Goal: Task Accomplishment & Management: Use online tool/utility

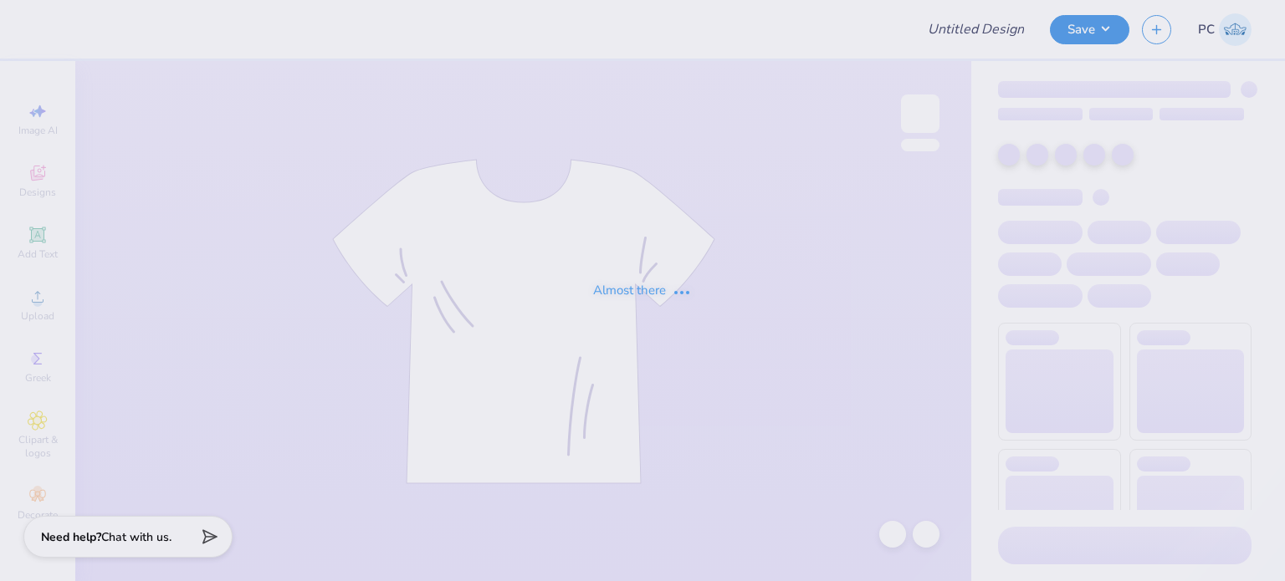
type input "Pre law"
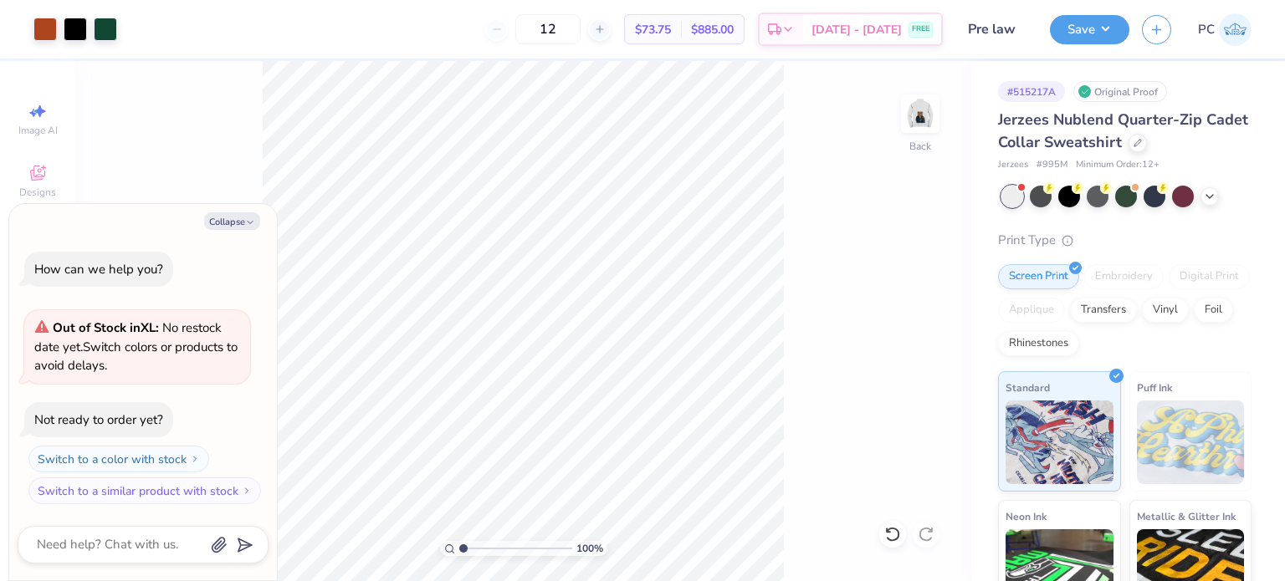
click at [120, 28] on div "Art colors 12 $73.75 Per Item $885.00 Total Est. Delivery Sep 16 - 19 FREE Desi…" at bounding box center [642, 29] width 1285 height 59
click at [104, 28] on div at bounding box center [105, 27] width 23 height 23
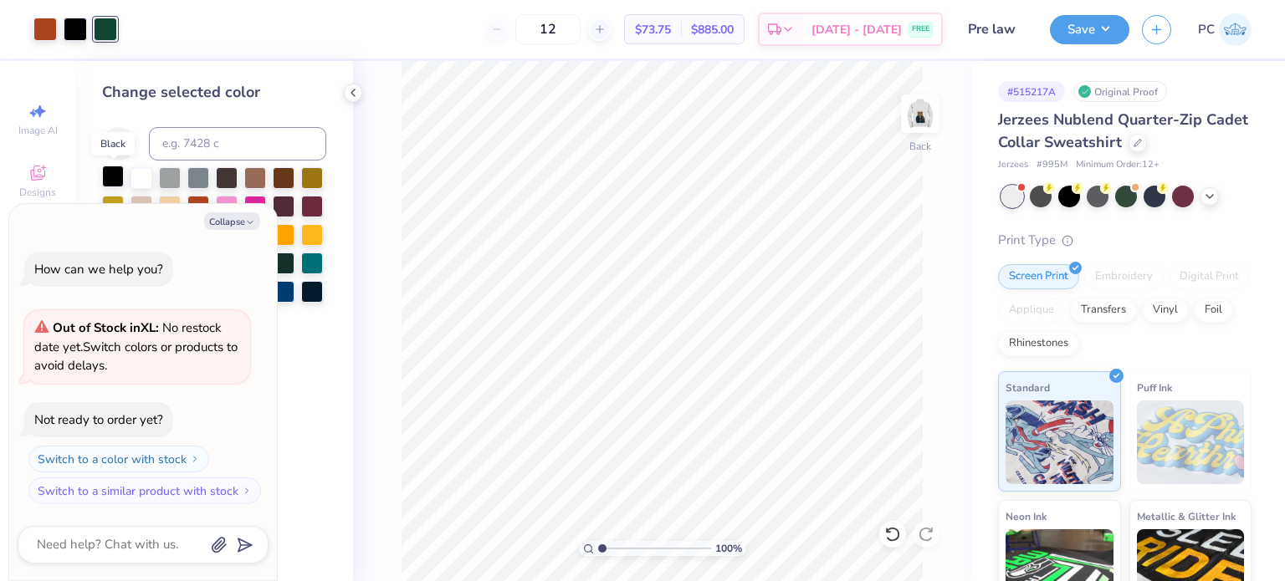
click at [117, 176] on div at bounding box center [113, 177] width 22 height 22
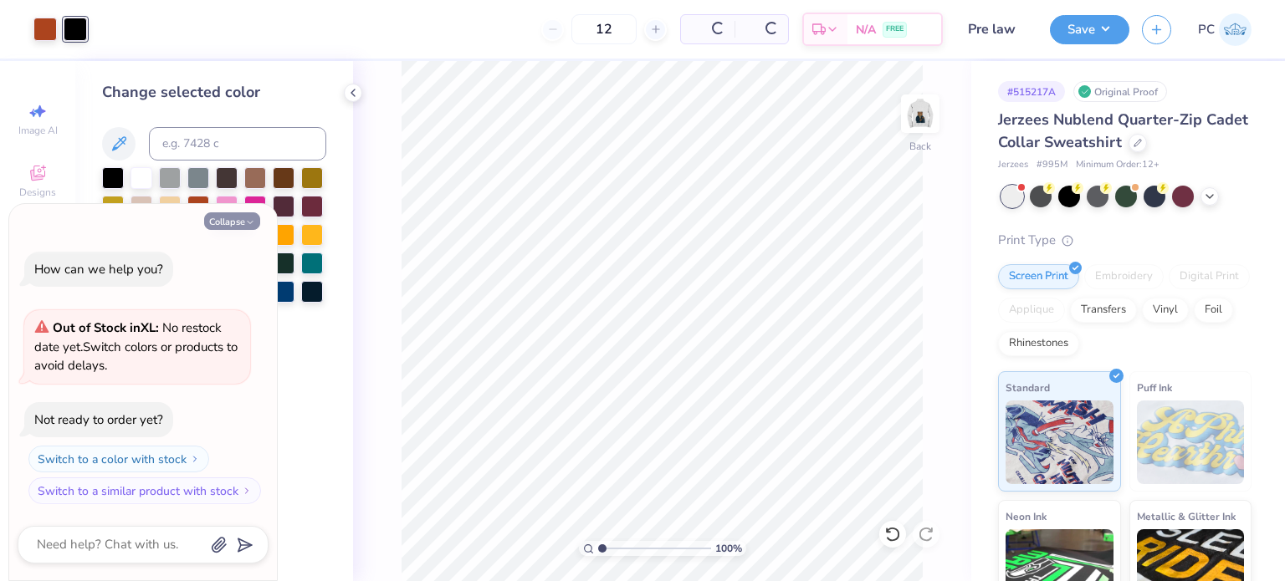
click at [242, 222] on button "Collapse" at bounding box center [232, 221] width 56 height 18
type textarea "x"
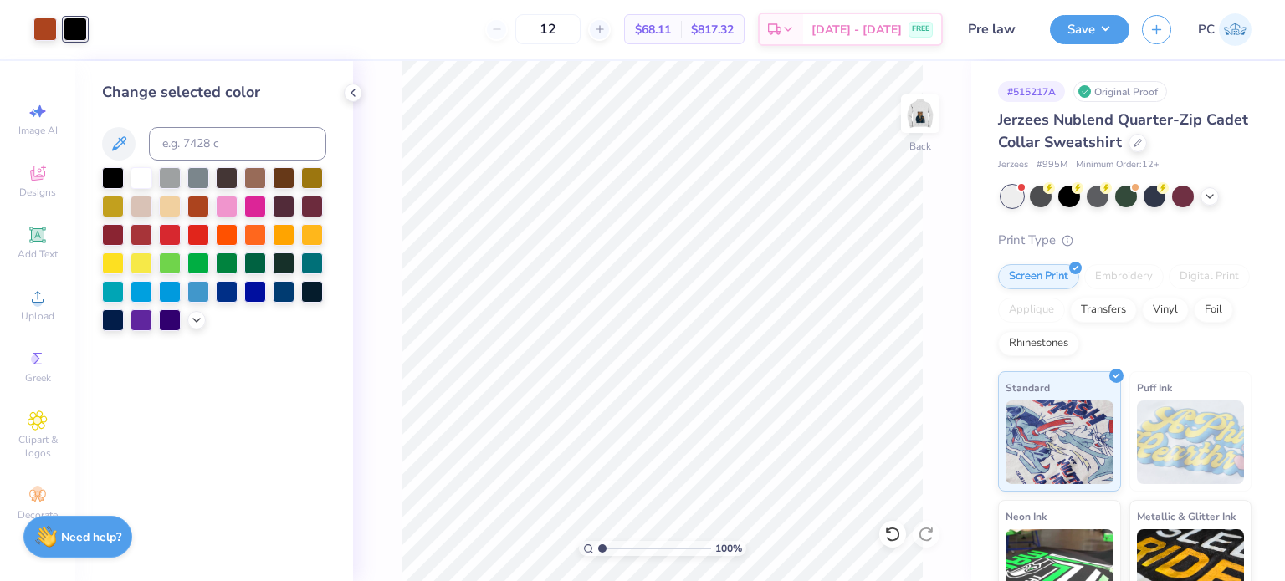
click at [343, 64] on div "Change selected color" at bounding box center [214, 321] width 278 height 520
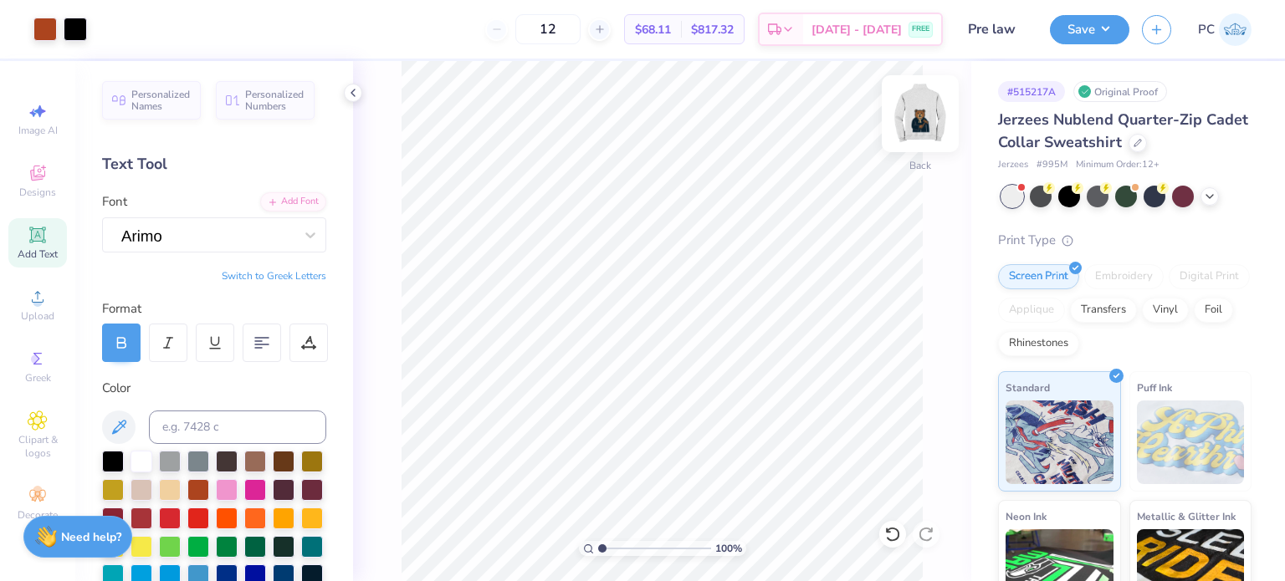
click at [913, 115] on img at bounding box center [920, 113] width 67 height 67
click at [925, 125] on img at bounding box center [919, 113] width 33 height 33
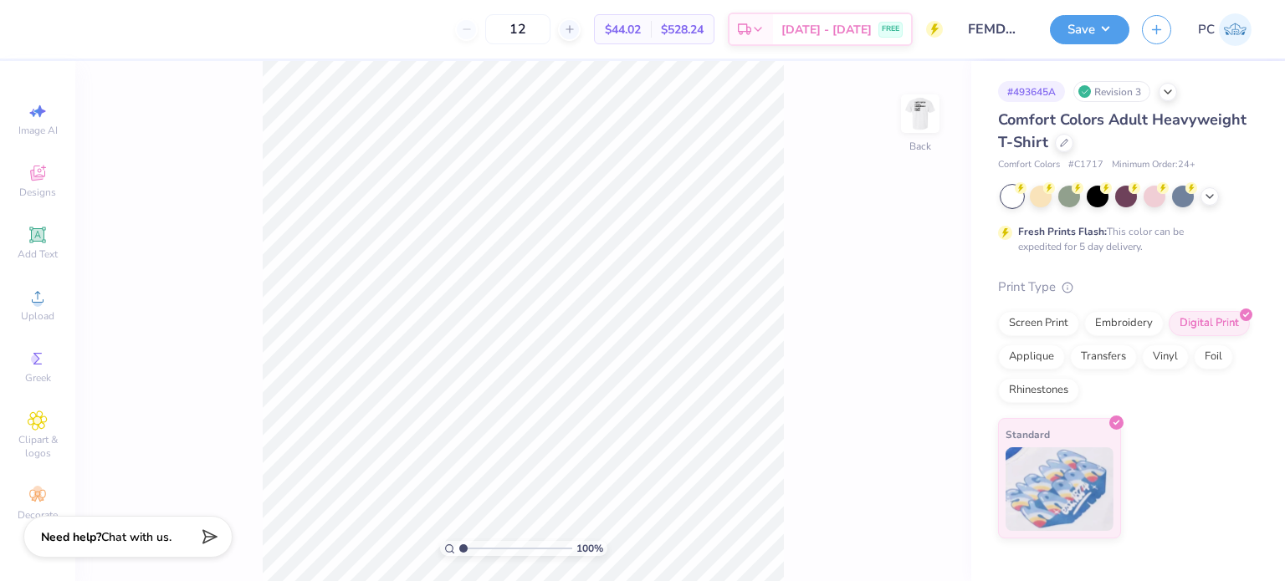
click at [1220, 192] on div at bounding box center [1126, 197] width 250 height 22
click at [1210, 197] on icon at bounding box center [1209, 194] width 13 height 13
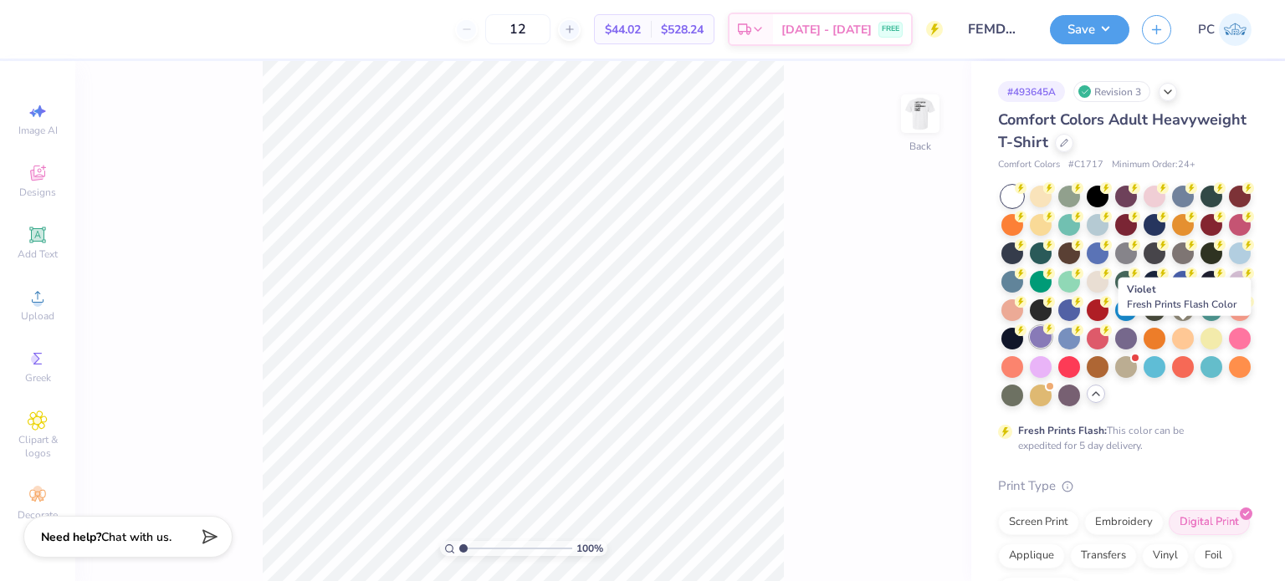
click at [1051, 332] on div at bounding box center [1041, 337] width 22 height 22
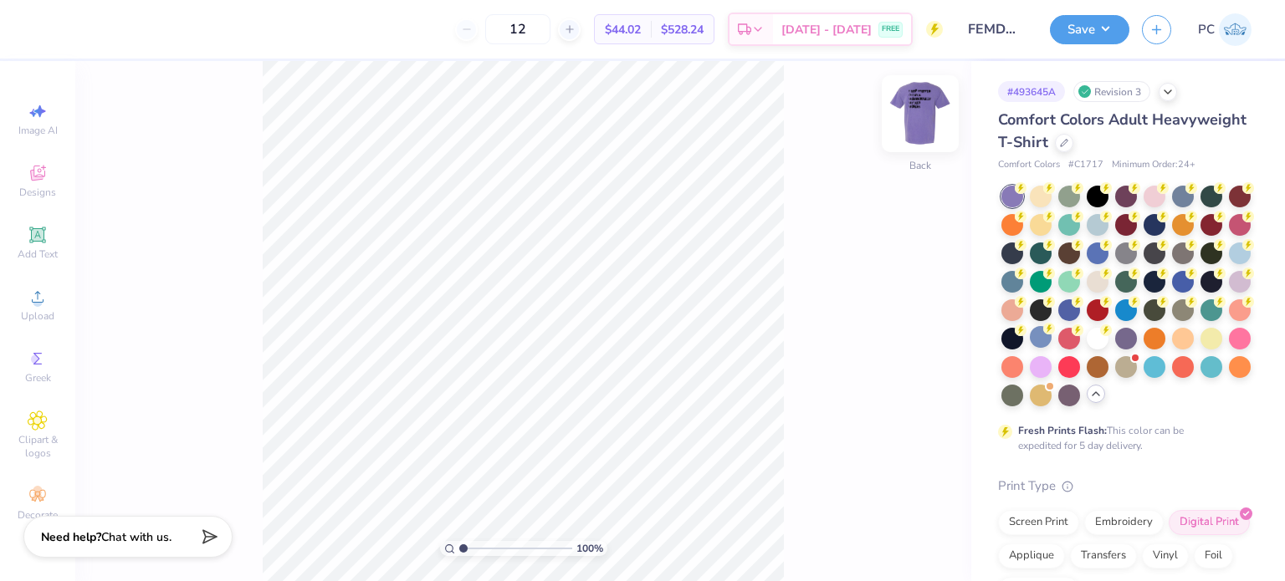
click at [915, 105] on img at bounding box center [920, 113] width 67 height 67
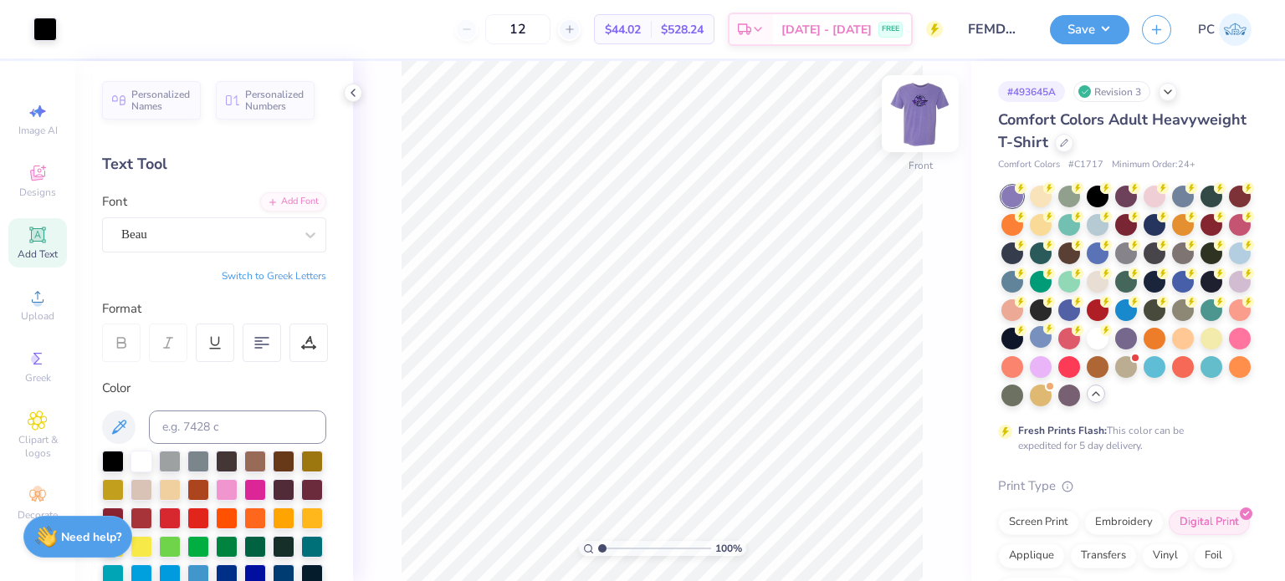
click at [917, 123] on img at bounding box center [920, 113] width 67 height 67
click at [1103, 28] on button "Save" at bounding box center [1089, 27] width 79 height 29
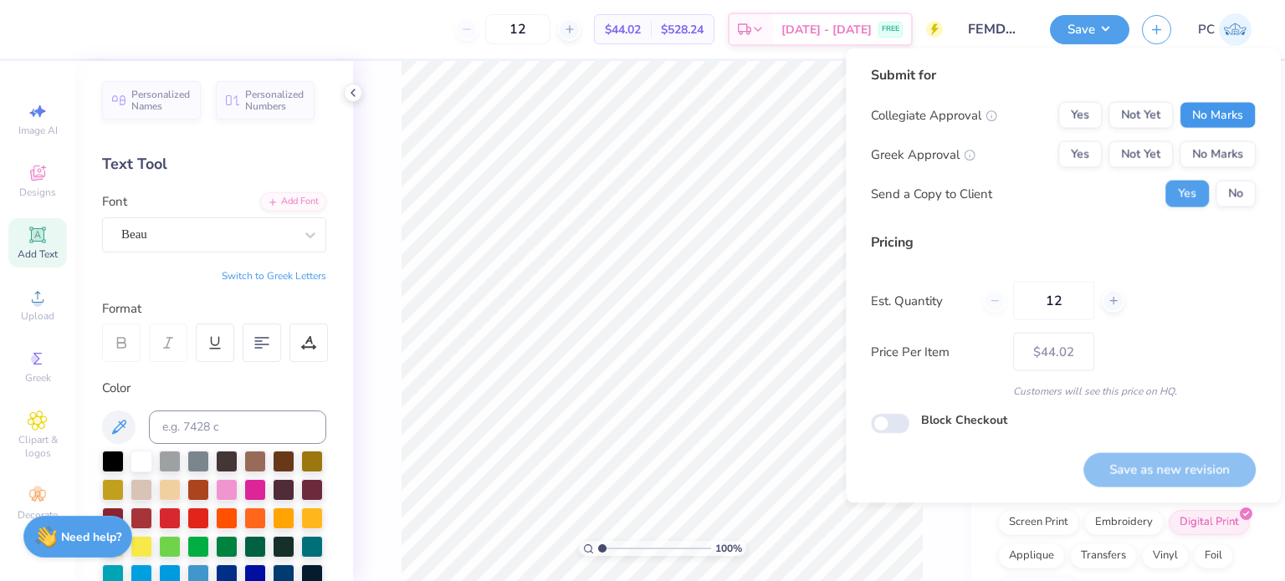
click at [1190, 108] on button "No Marks" at bounding box center [1217, 115] width 76 height 27
click at [1215, 156] on button "No Marks" at bounding box center [1217, 154] width 76 height 27
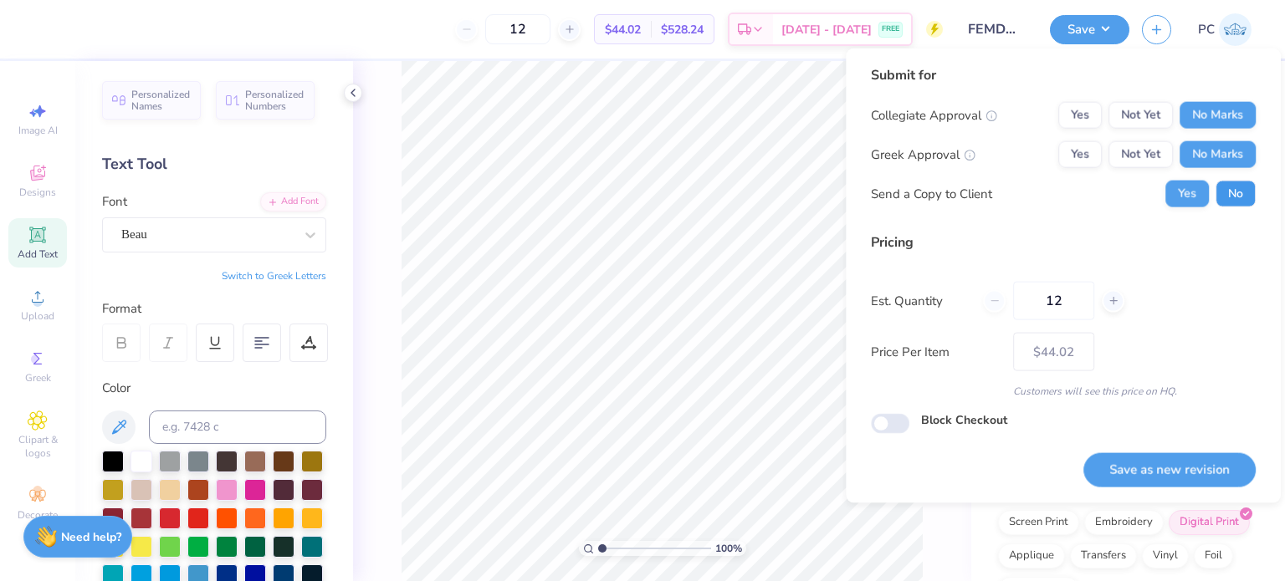
click at [1228, 183] on button "No" at bounding box center [1235, 194] width 40 height 27
click at [1193, 468] on button "Save as new revision" at bounding box center [1169, 469] width 172 height 34
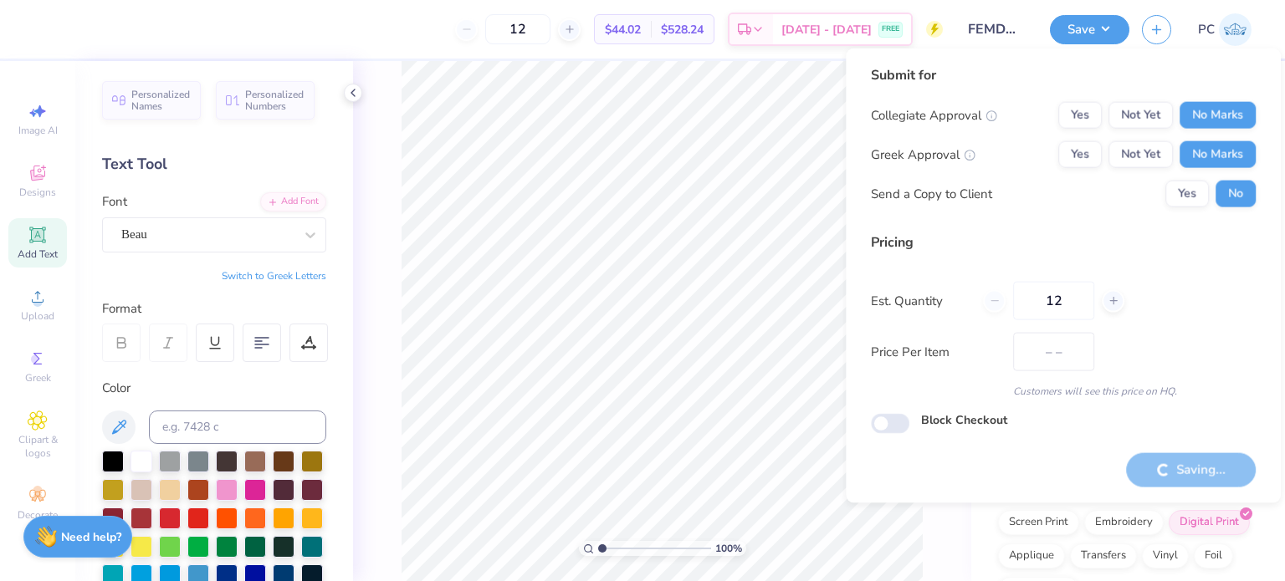
type input "$44.02"
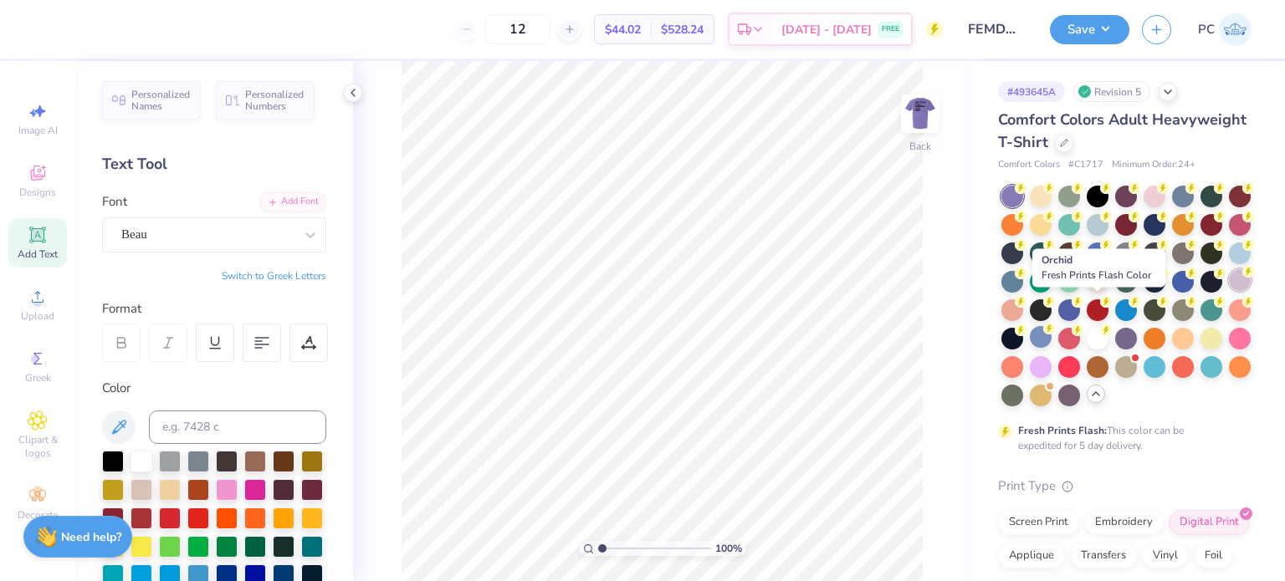
click at [1229, 291] on div at bounding box center [1240, 280] width 22 height 22
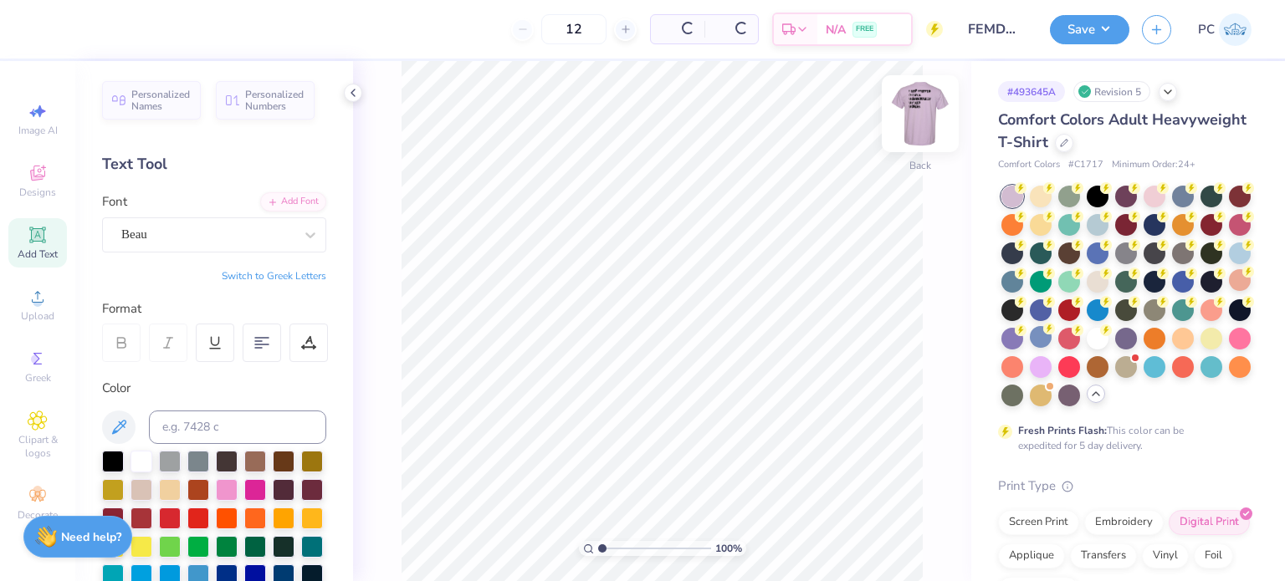
click at [919, 130] on img at bounding box center [920, 113] width 67 height 67
click at [919, 130] on img at bounding box center [919, 113] width 33 height 33
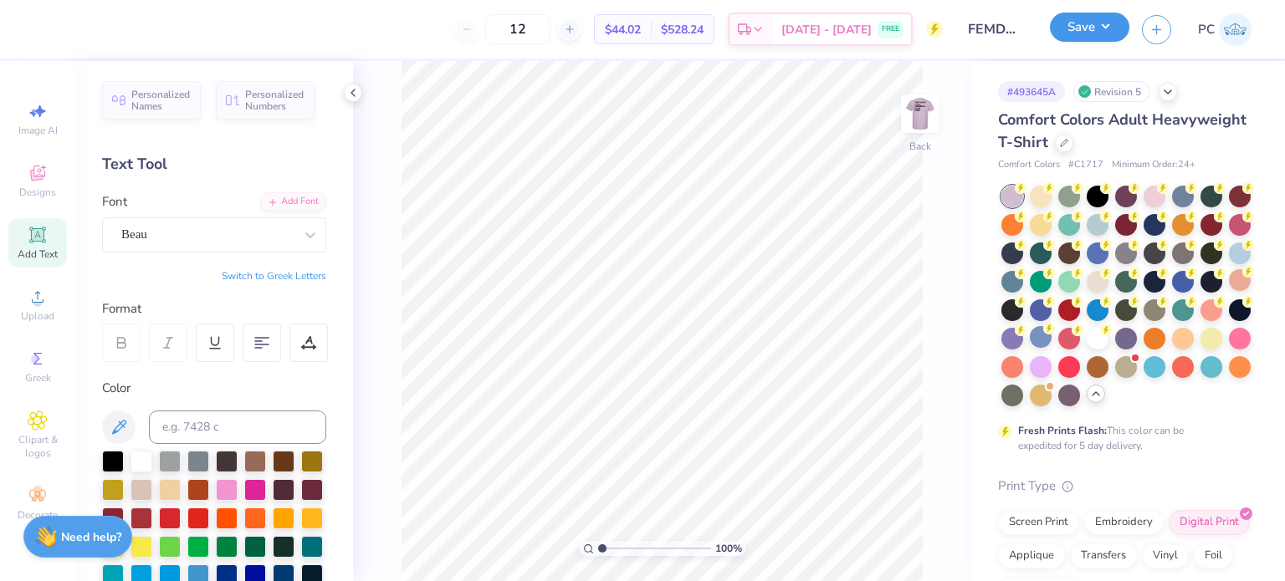
click at [1092, 23] on button "Save" at bounding box center [1089, 27] width 79 height 29
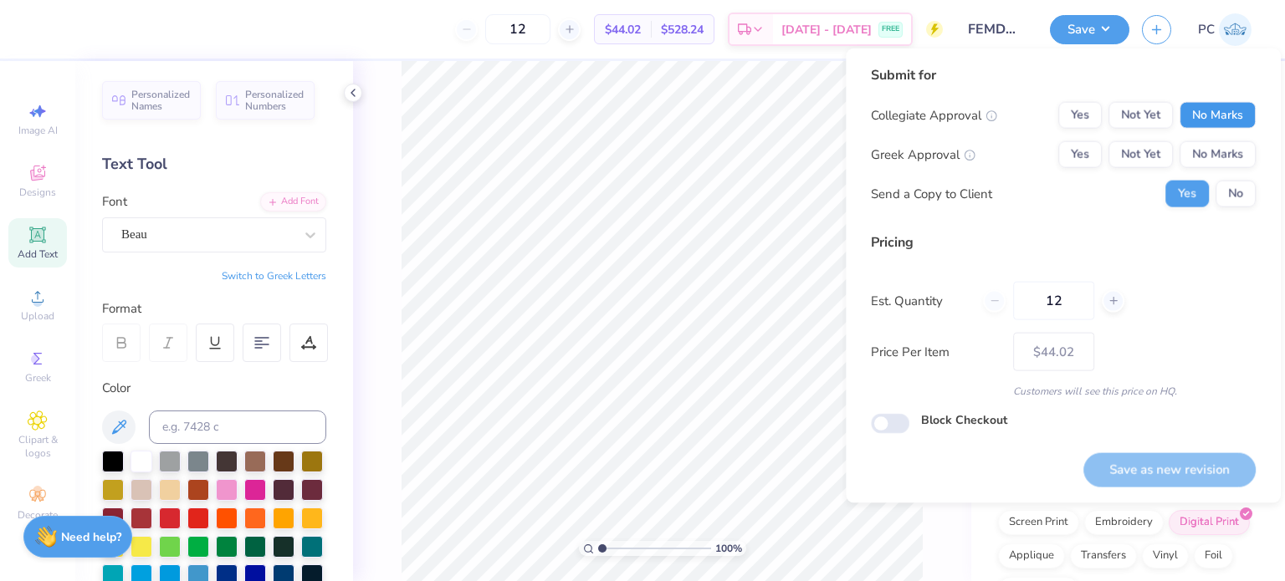
click at [1197, 109] on button "No Marks" at bounding box center [1217, 115] width 76 height 27
click at [1217, 166] on button "No Marks" at bounding box center [1217, 154] width 76 height 27
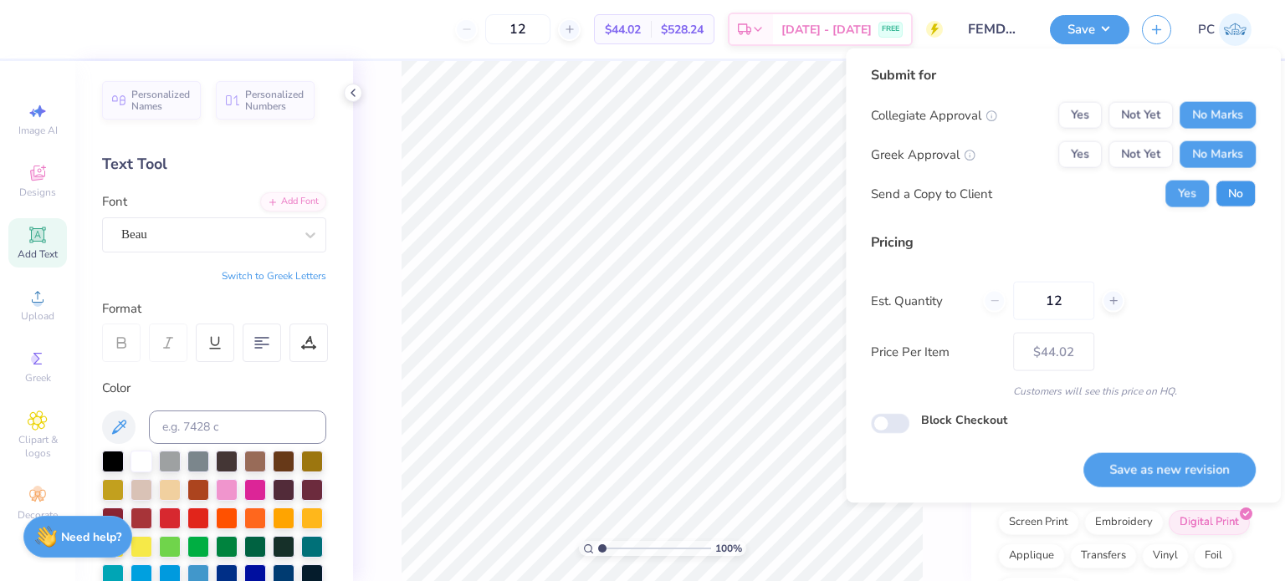
click at [1230, 197] on button "No" at bounding box center [1235, 194] width 40 height 27
click at [1191, 458] on button "Save as new revision" at bounding box center [1169, 469] width 172 height 34
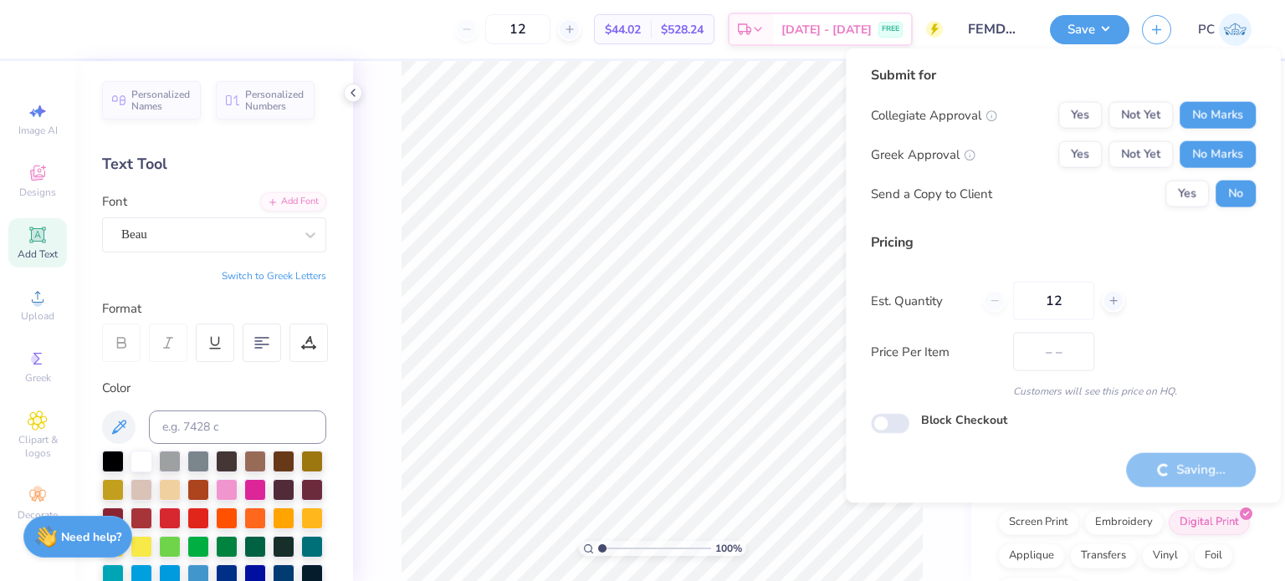
type input "$44.02"
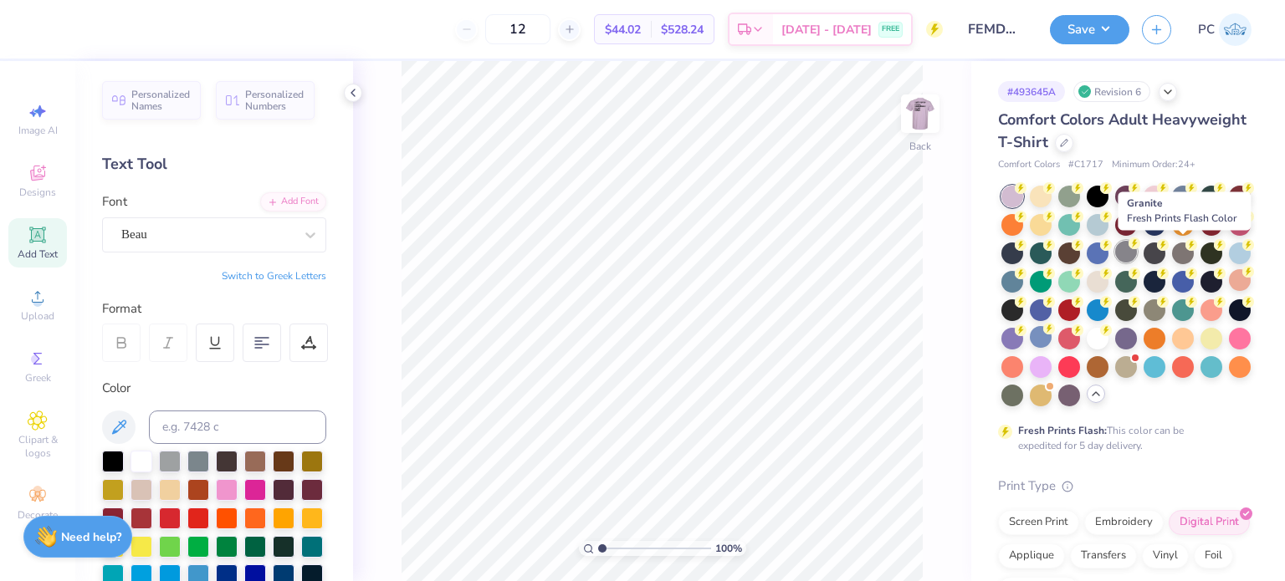
click at [1137, 253] on div at bounding box center [1126, 252] width 22 height 22
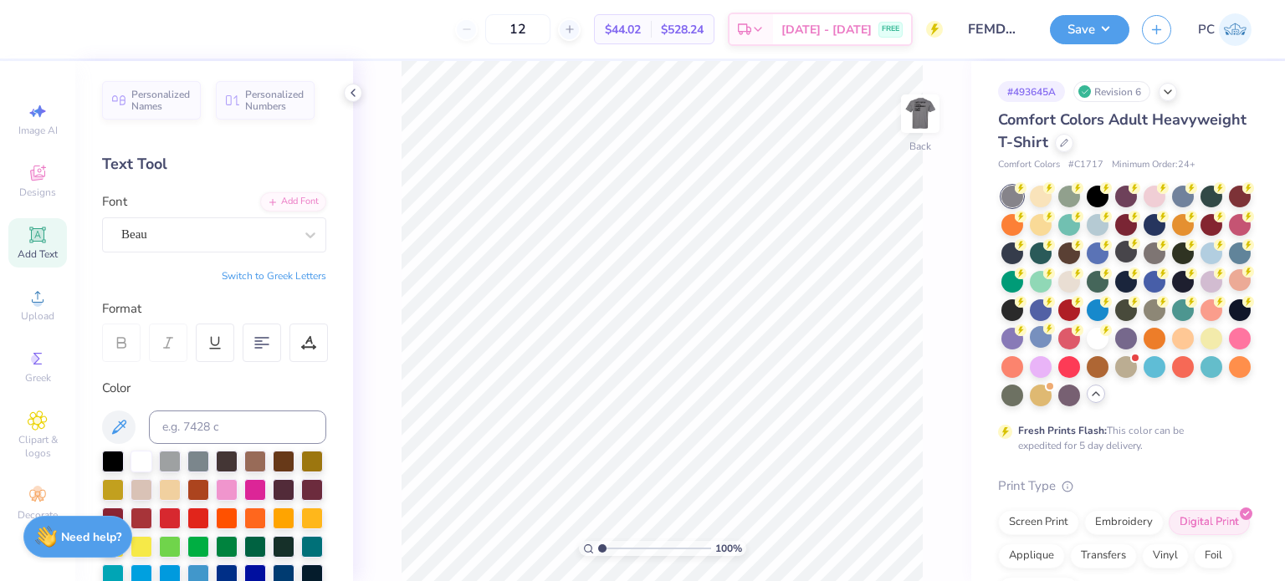
click at [1164, 152] on div "Comfort Colors Adult Heavyweight T-Shirt" at bounding box center [1124, 131] width 253 height 45
click at [1068, 141] on icon at bounding box center [1064, 141] width 8 height 8
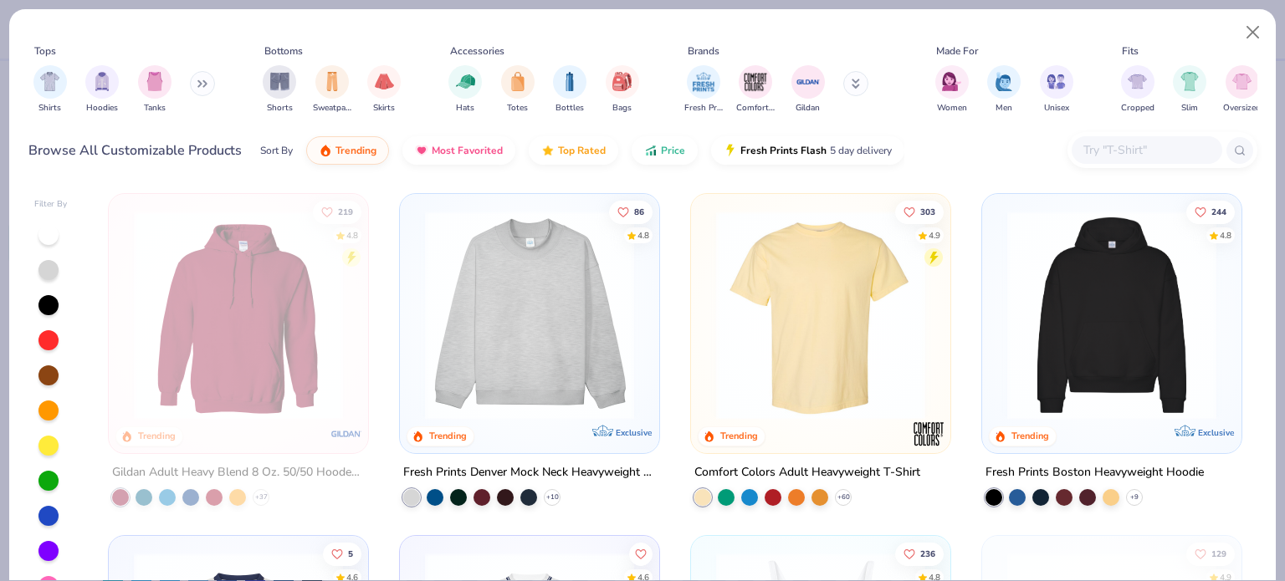
click at [1130, 155] on input "text" at bounding box center [1145, 150] width 129 height 19
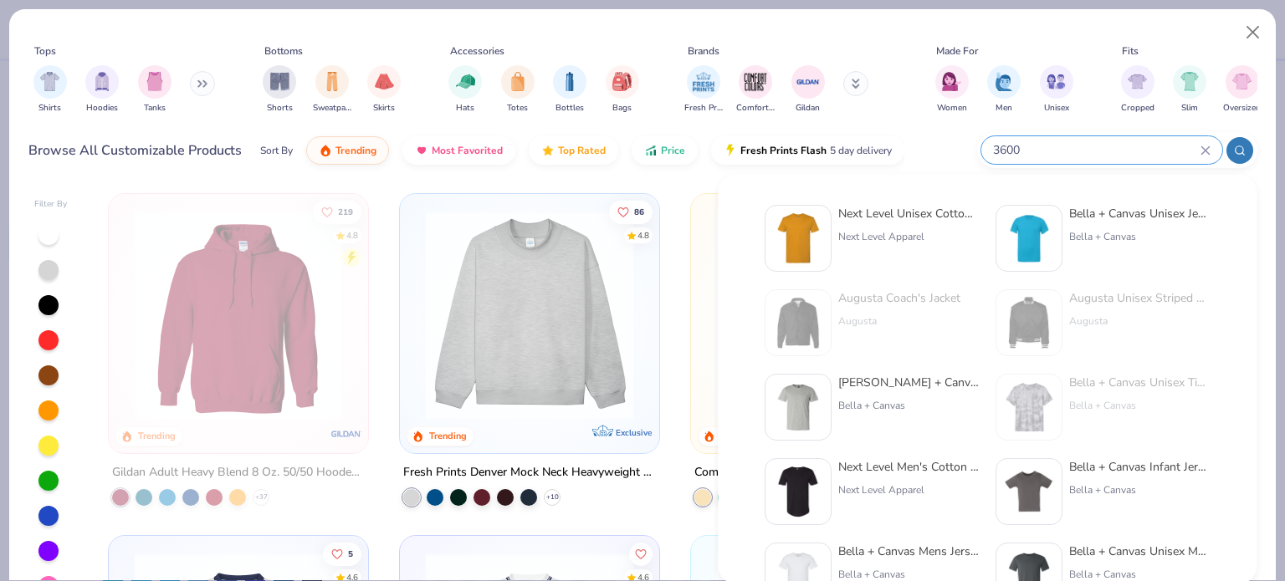
type input "3600"
click at [810, 229] on img at bounding box center [798, 238] width 52 height 52
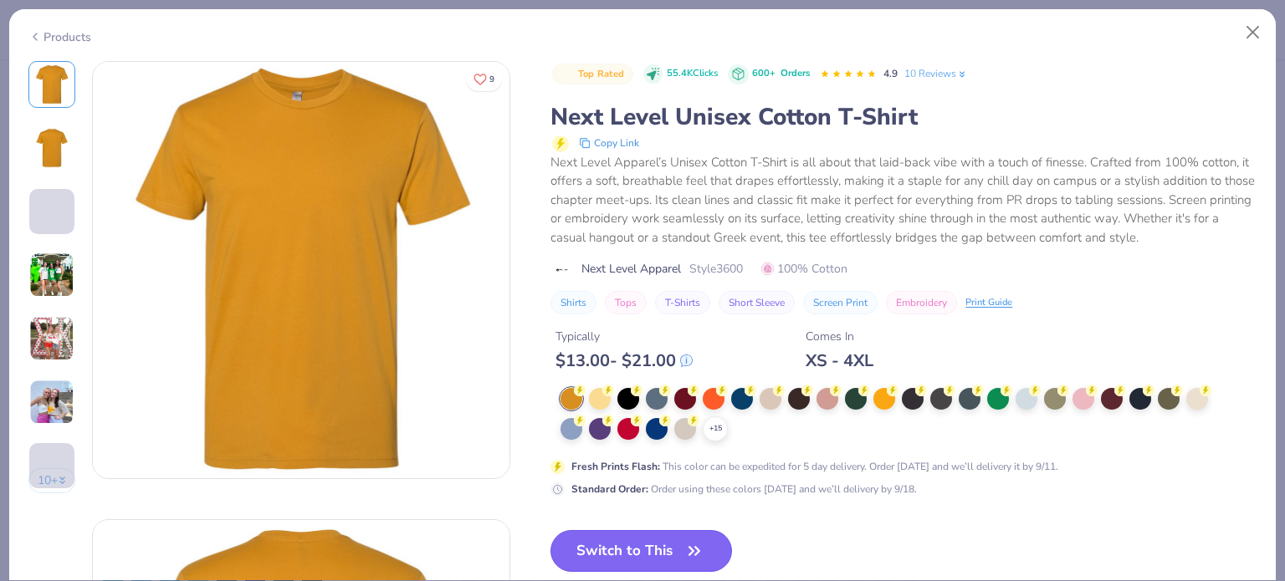
click at [650, 552] on button "Switch to This" at bounding box center [640, 551] width 181 height 42
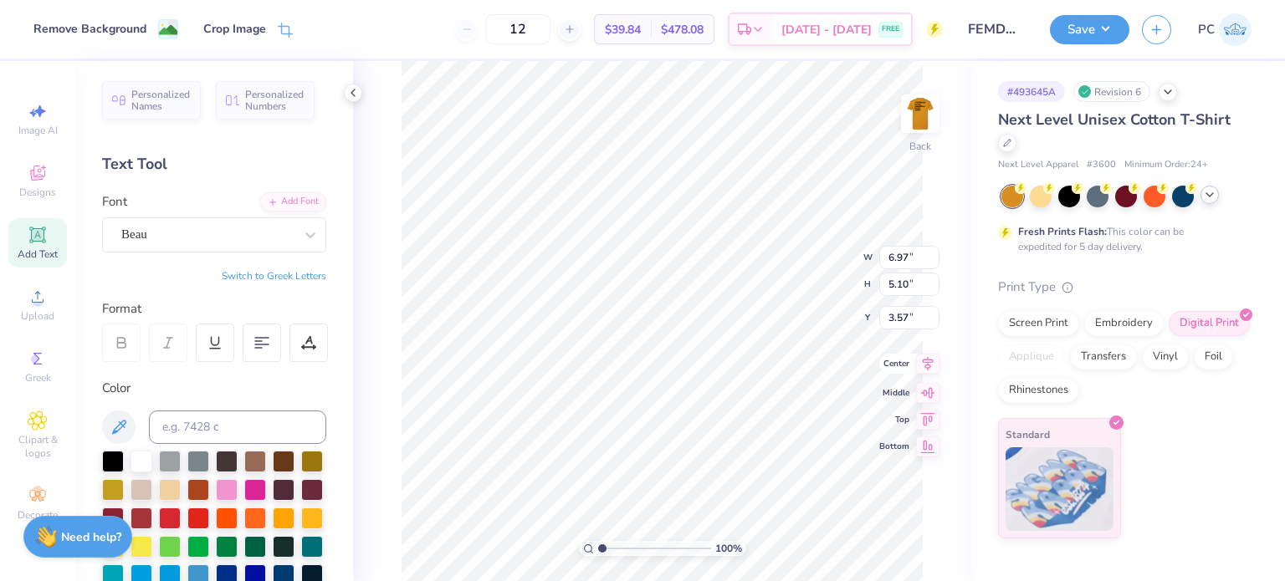
click at [931, 367] on icon at bounding box center [927, 364] width 23 height 20
click at [873, 295] on div "100 % Back W 6.97 6.97 " H 5.10 5.10 " Y 3.57 3.57 " Center Middle Top Bottom" at bounding box center [662, 321] width 618 height 520
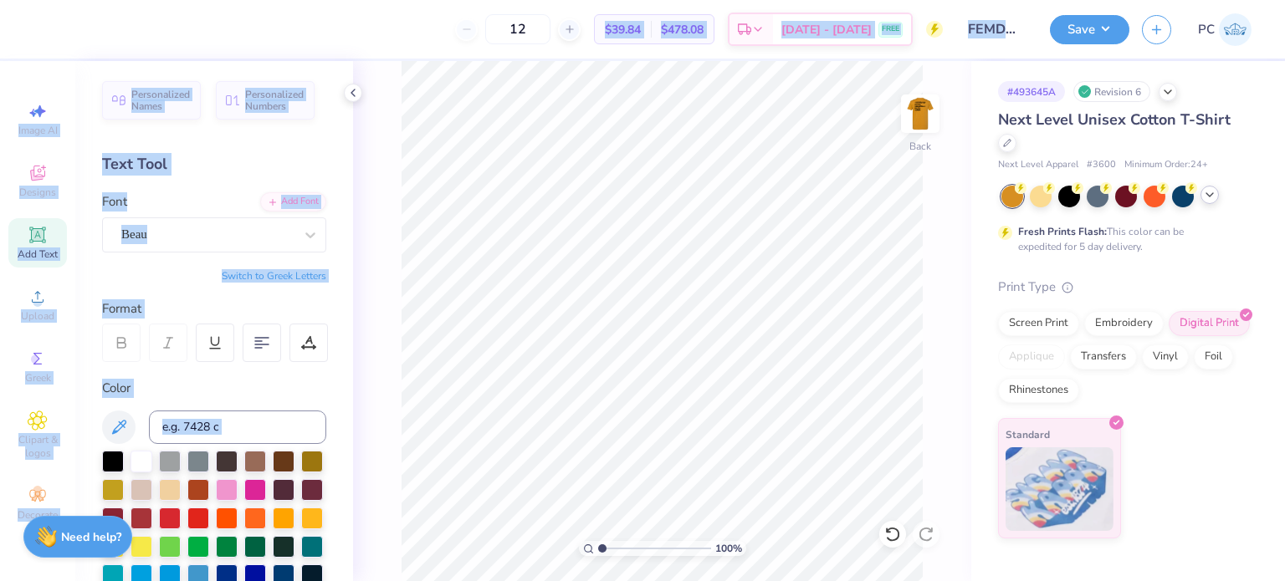
click at [699, 285] on div "12 $39.84 Per Item $478.08 Total Est. Delivery [DATE] - [DATE] FREE Design Titl…" at bounding box center [642, 290] width 1285 height 581
click at [395, 70] on div "100 % Back" at bounding box center [662, 321] width 618 height 520
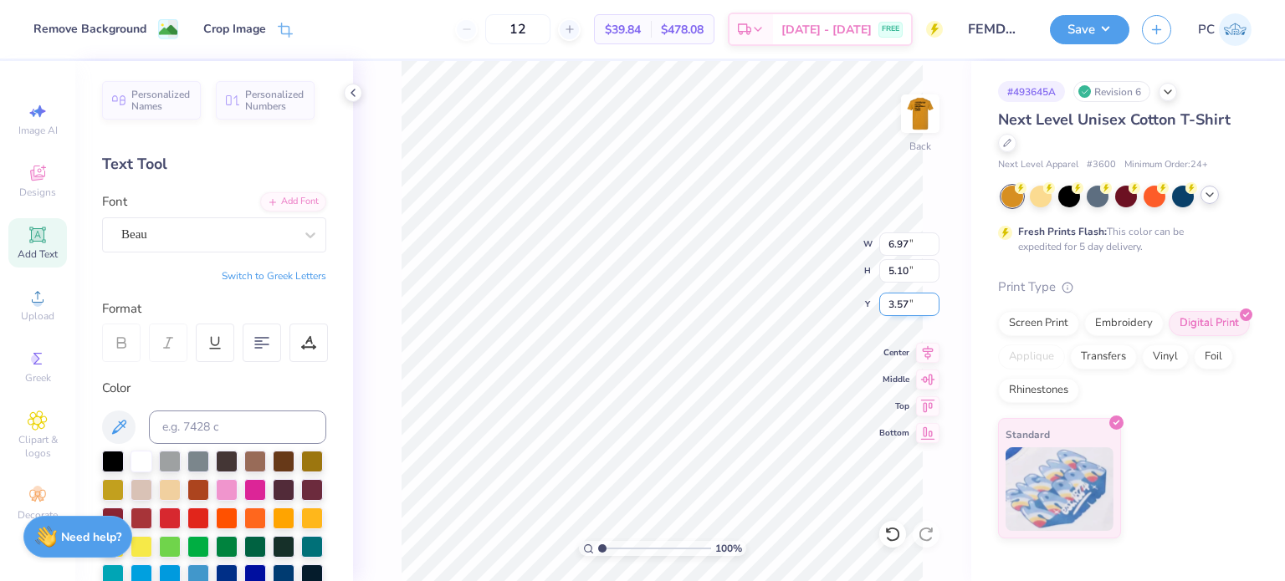
drag, startPoint x: 912, startPoint y: 304, endPoint x: 886, endPoint y: 304, distance: 25.9
click at [886, 304] on input "3.57" at bounding box center [909, 304] width 60 height 23
type input "3.00"
click at [933, 349] on icon at bounding box center [927, 350] width 23 height 20
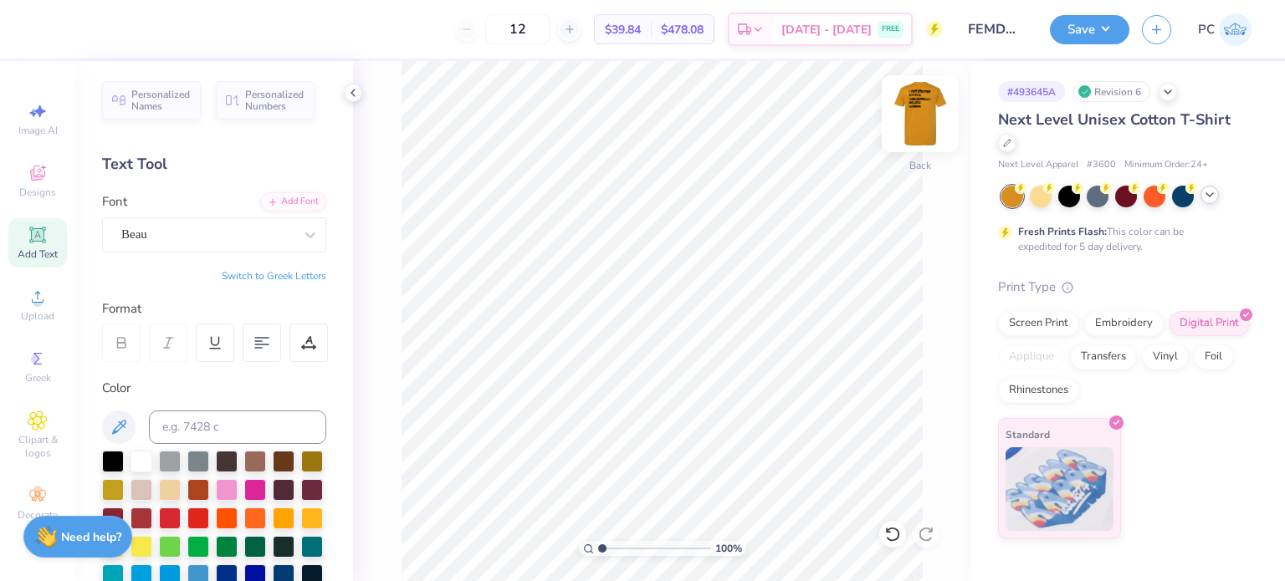
click at [905, 129] on img at bounding box center [920, 113] width 67 height 67
click at [930, 112] on img at bounding box center [920, 113] width 67 height 67
click at [1201, 197] on div at bounding box center [1209, 195] width 18 height 18
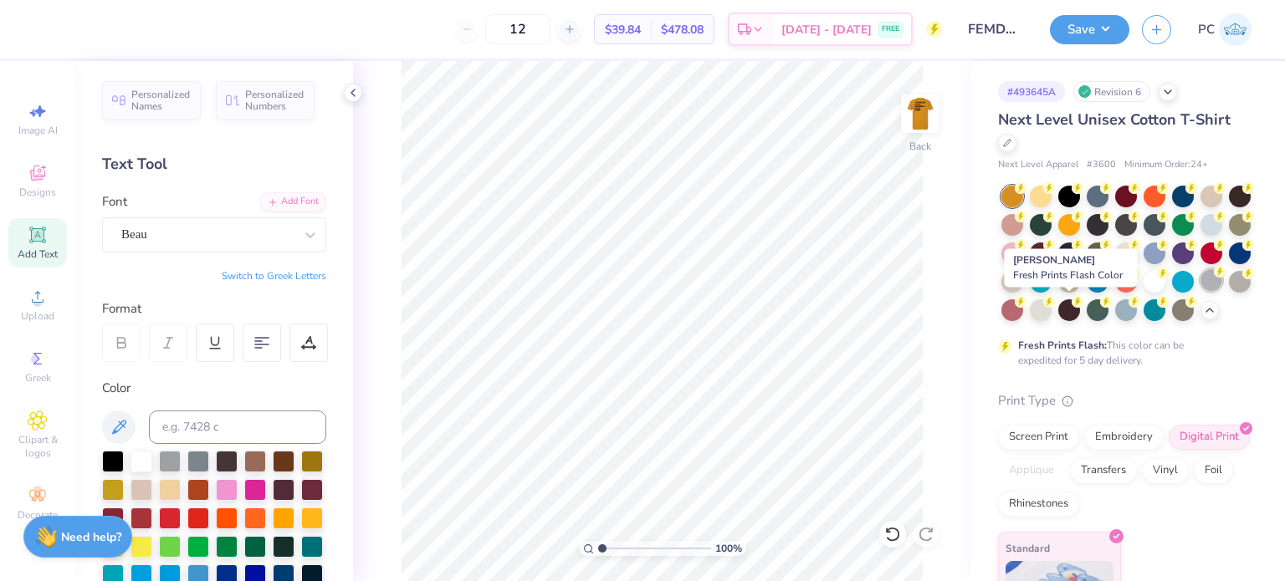
click at [1200, 291] on div at bounding box center [1211, 280] width 22 height 22
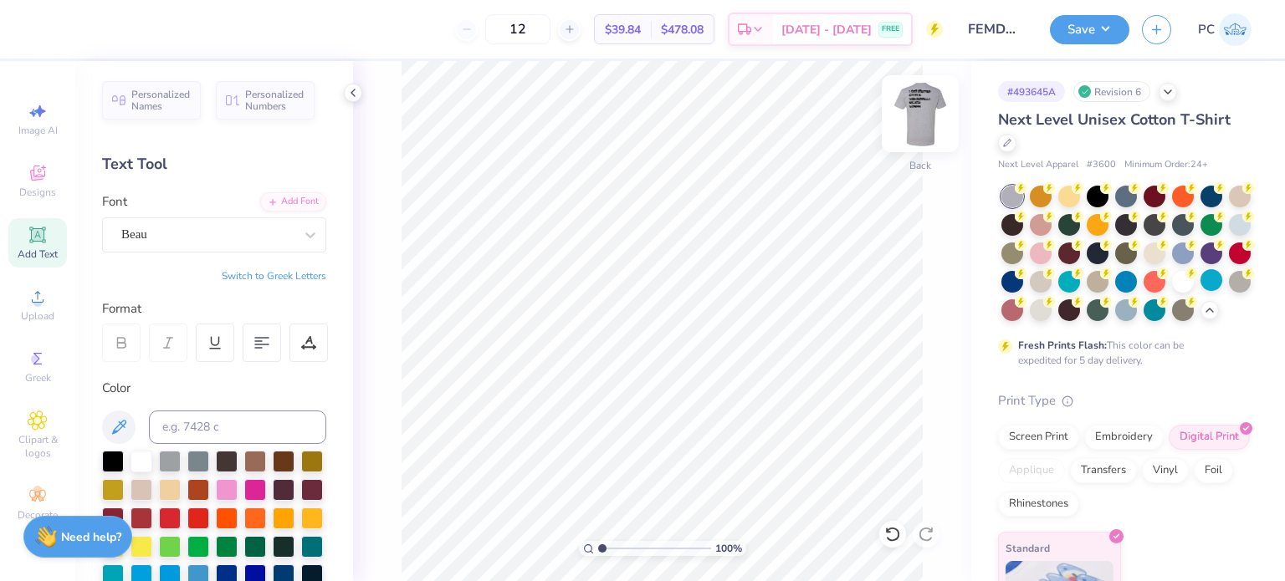
click at [927, 116] on img at bounding box center [920, 113] width 67 height 67
click at [927, 116] on img at bounding box center [919, 113] width 33 height 33
click at [1094, 27] on button "Save" at bounding box center [1089, 27] width 79 height 29
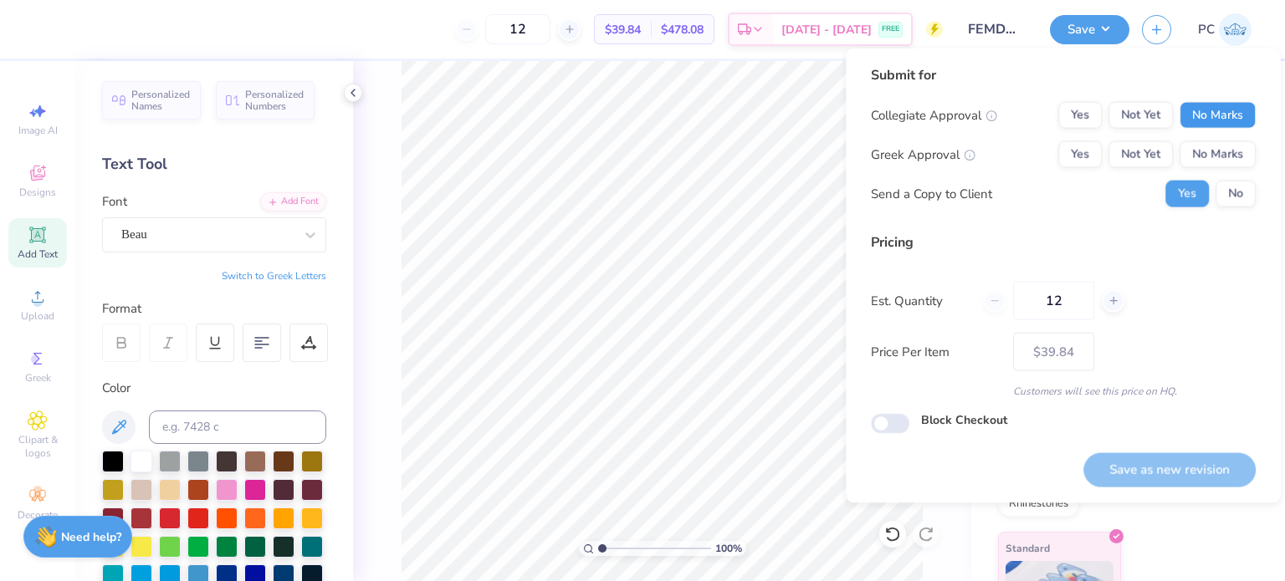
click at [1216, 115] on button "No Marks" at bounding box center [1217, 115] width 76 height 27
click at [1228, 170] on div "Collegiate Approval Yes Not Yet No Marks Greek Approval Yes Not Yet No Marks Se…" at bounding box center [1063, 154] width 385 height 105
click at [1229, 157] on button "No Marks" at bounding box center [1217, 154] width 76 height 27
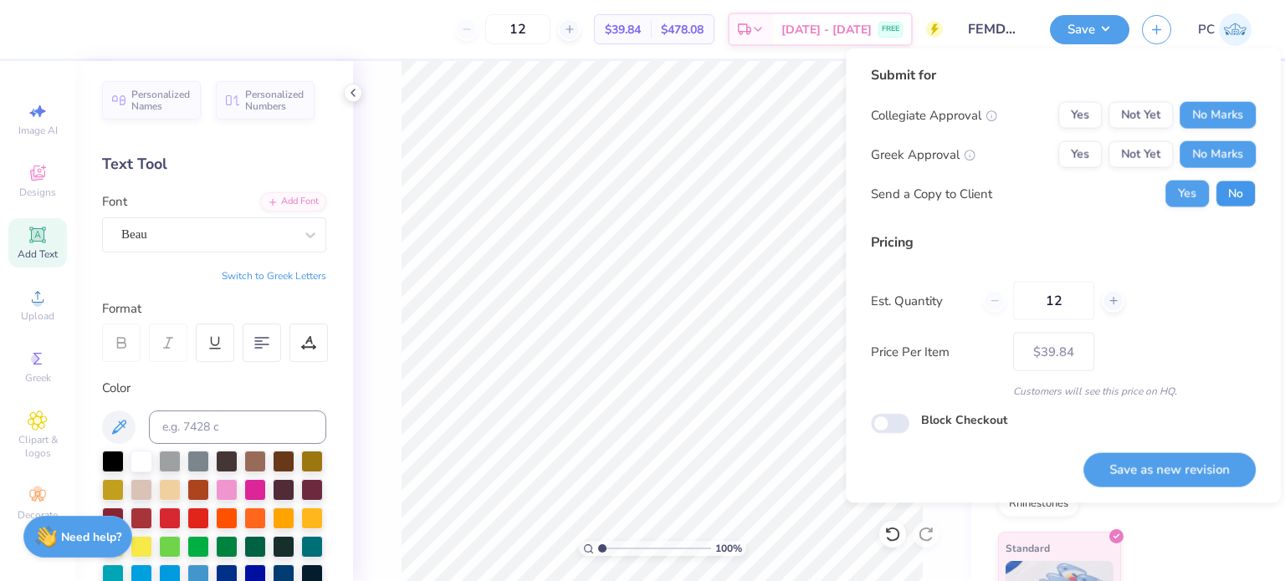
click at [1241, 192] on button "No" at bounding box center [1235, 194] width 40 height 27
click at [1157, 460] on button "Save as new revision" at bounding box center [1169, 469] width 172 height 34
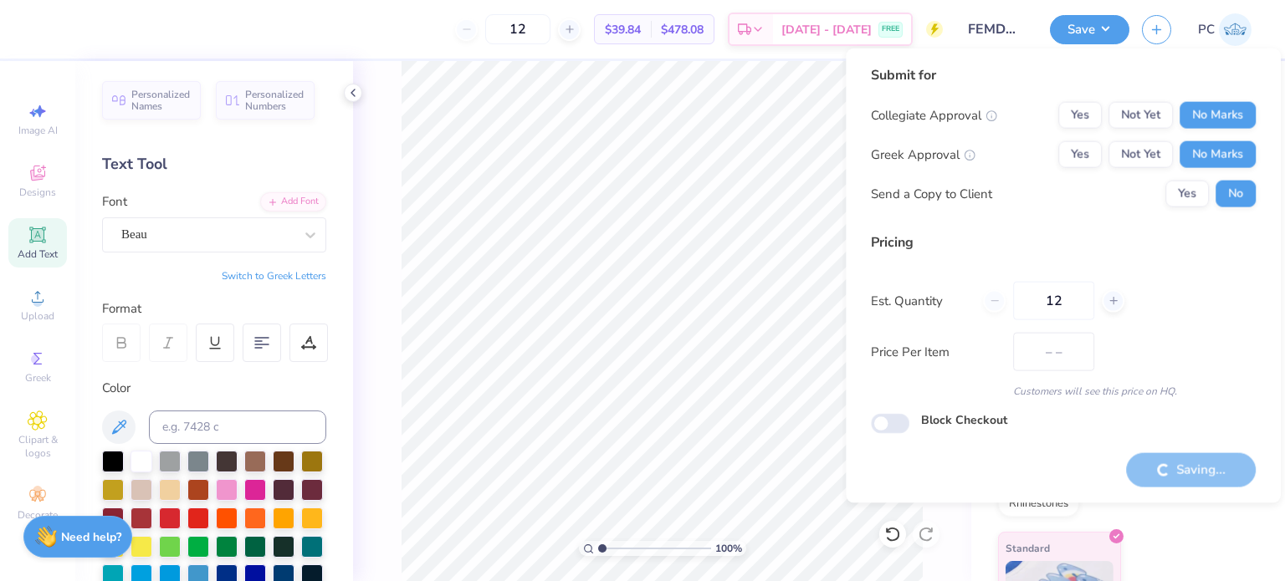
type input "$39.84"
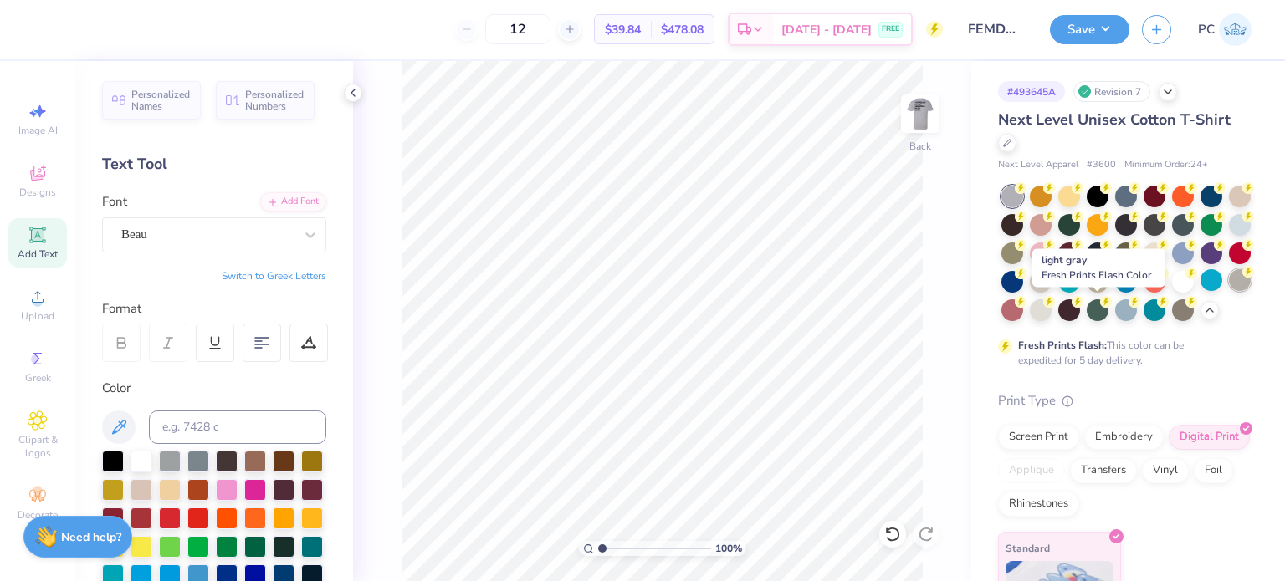
click at [1229, 291] on div at bounding box center [1240, 280] width 22 height 22
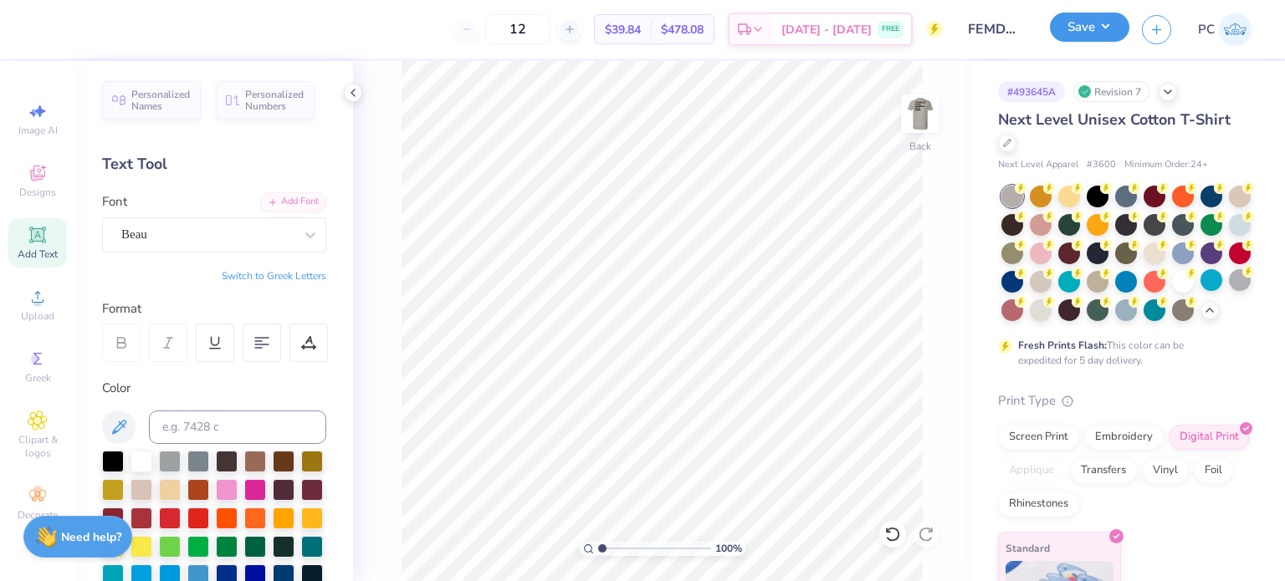
click at [1085, 28] on button "Save" at bounding box center [1089, 27] width 79 height 29
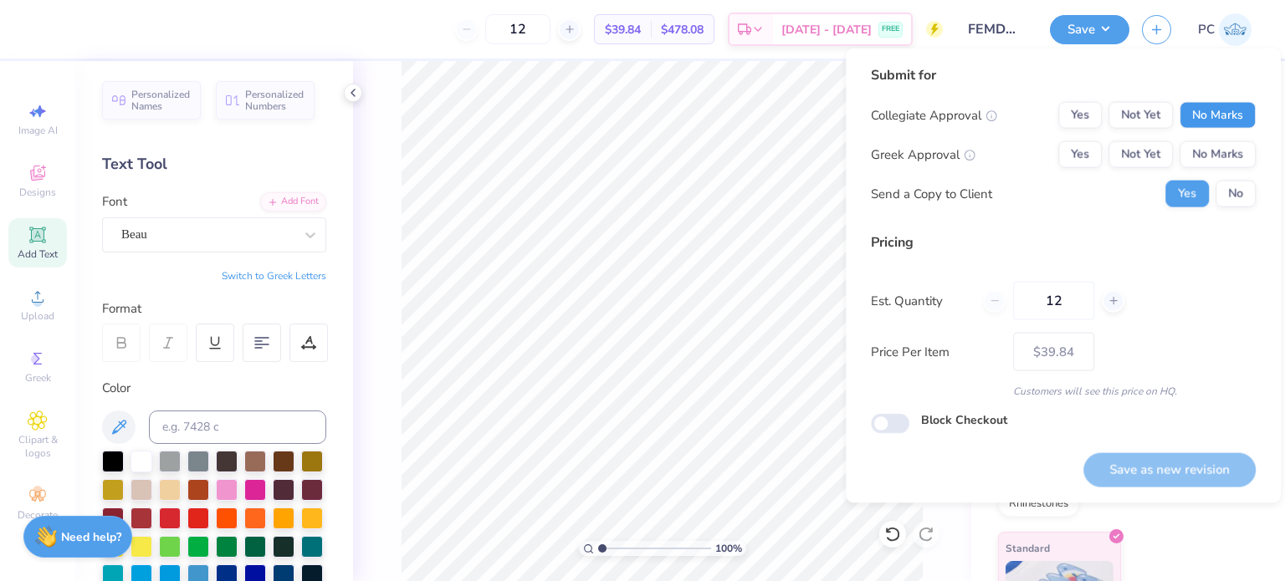
click at [1228, 110] on button "No Marks" at bounding box center [1217, 115] width 76 height 27
click at [1227, 154] on button "No Marks" at bounding box center [1217, 154] width 76 height 27
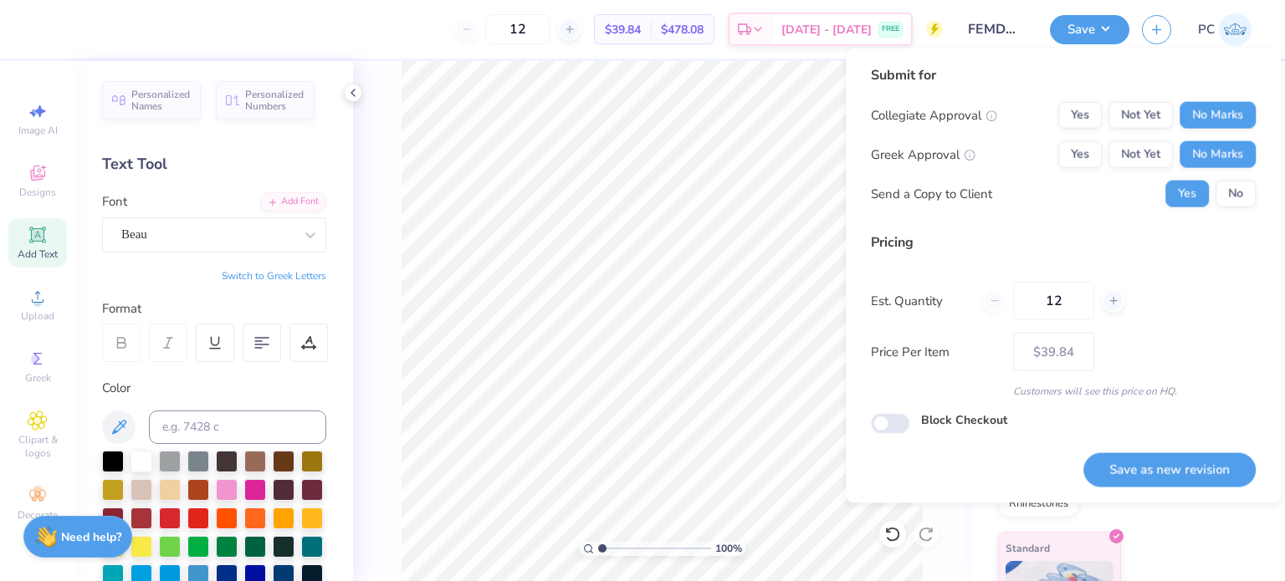
click at [1238, 190] on button "No" at bounding box center [1235, 194] width 40 height 27
click at [1127, 454] on button "Save as new revision" at bounding box center [1169, 469] width 172 height 34
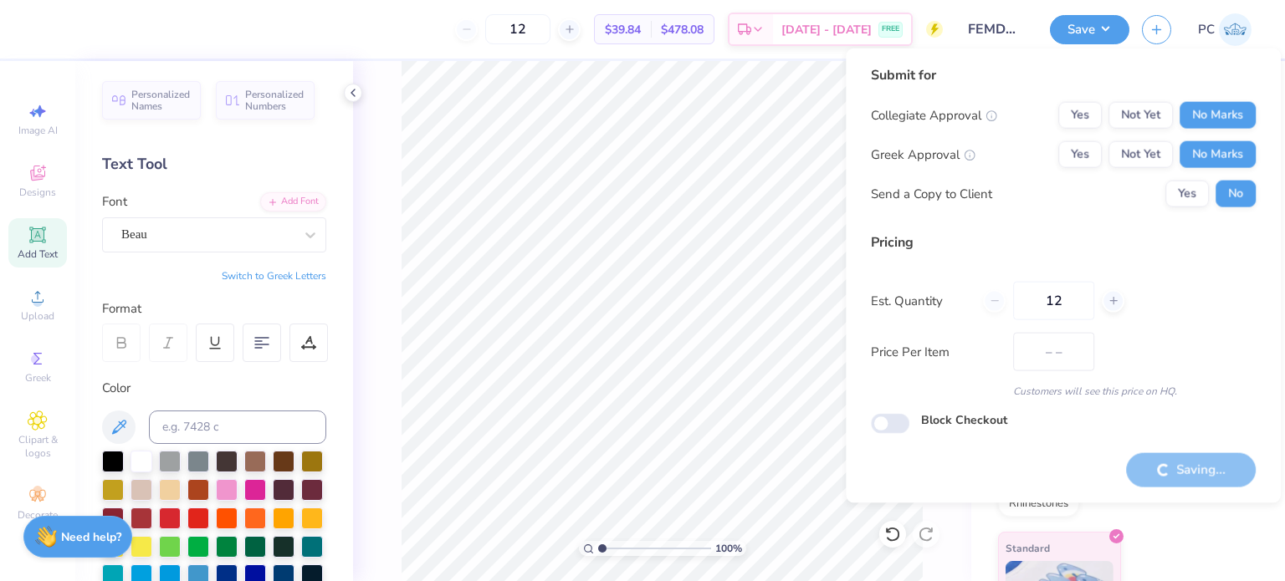
type input "$39.84"
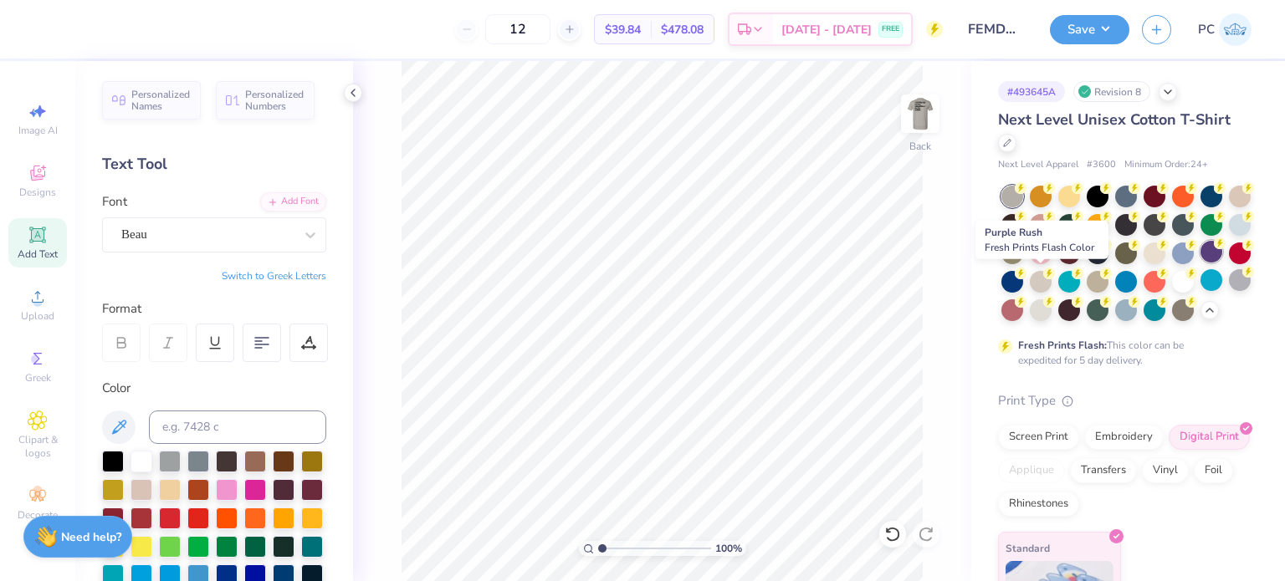
click at [1200, 263] on div at bounding box center [1211, 252] width 22 height 22
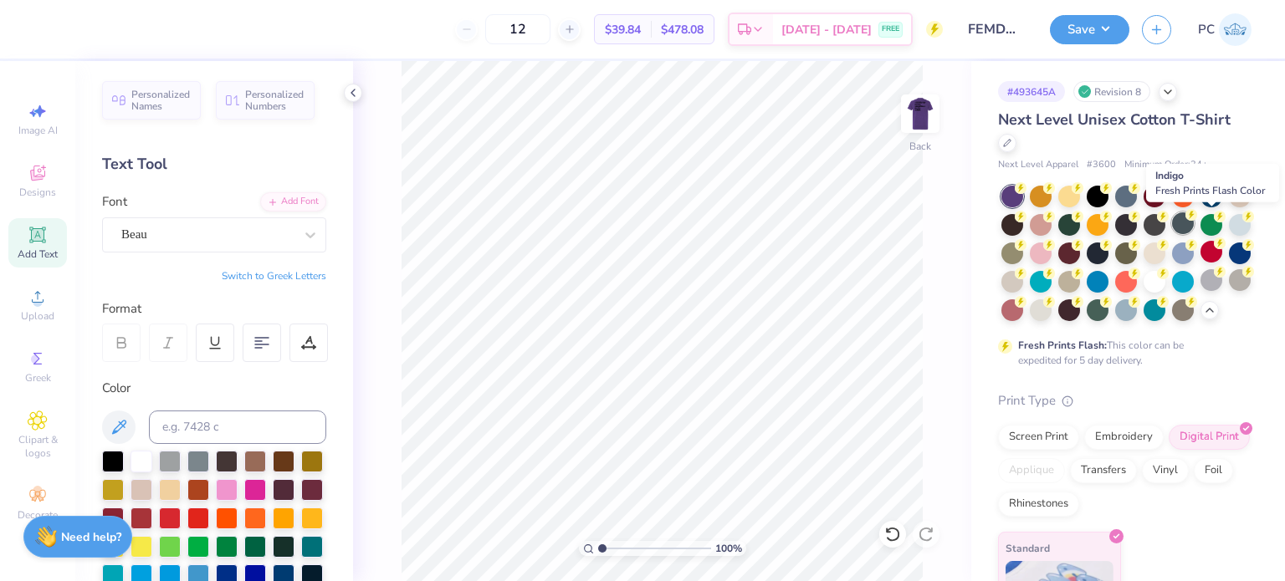
click at [1193, 225] on div at bounding box center [1183, 223] width 22 height 22
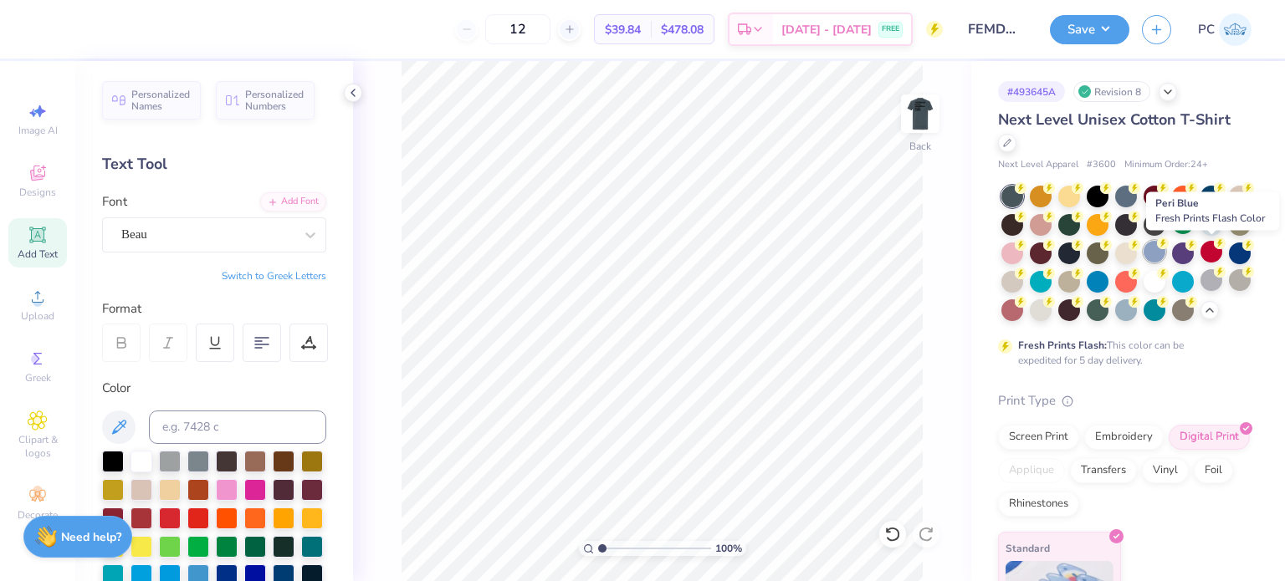
click at [1165, 252] on div at bounding box center [1154, 252] width 22 height 22
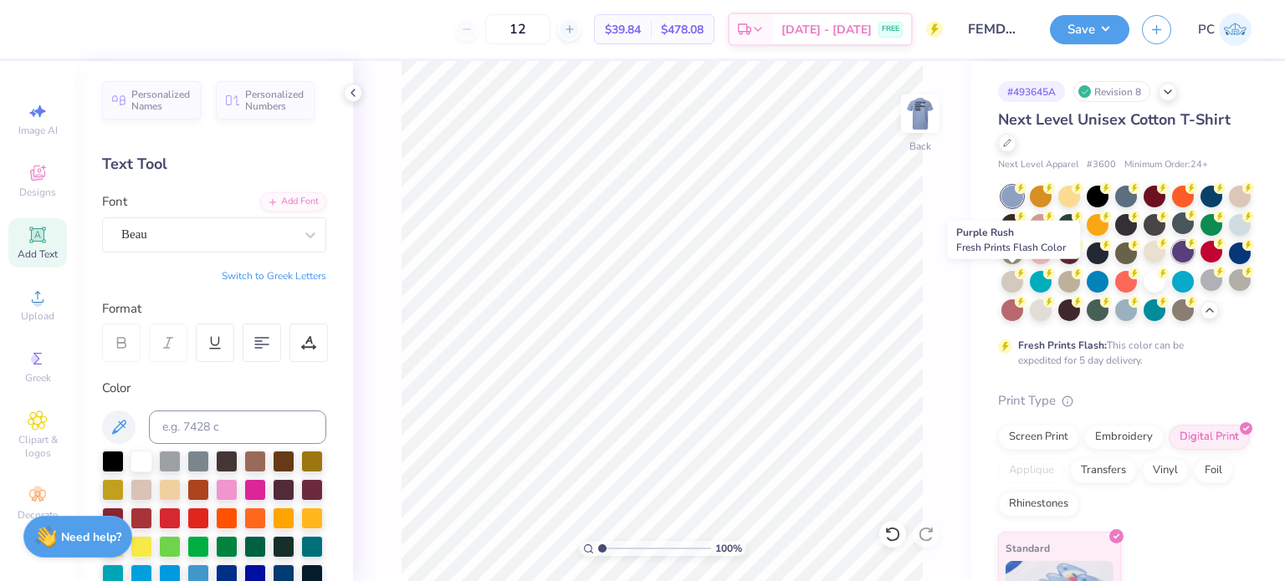
click at [1172, 263] on div at bounding box center [1183, 252] width 22 height 22
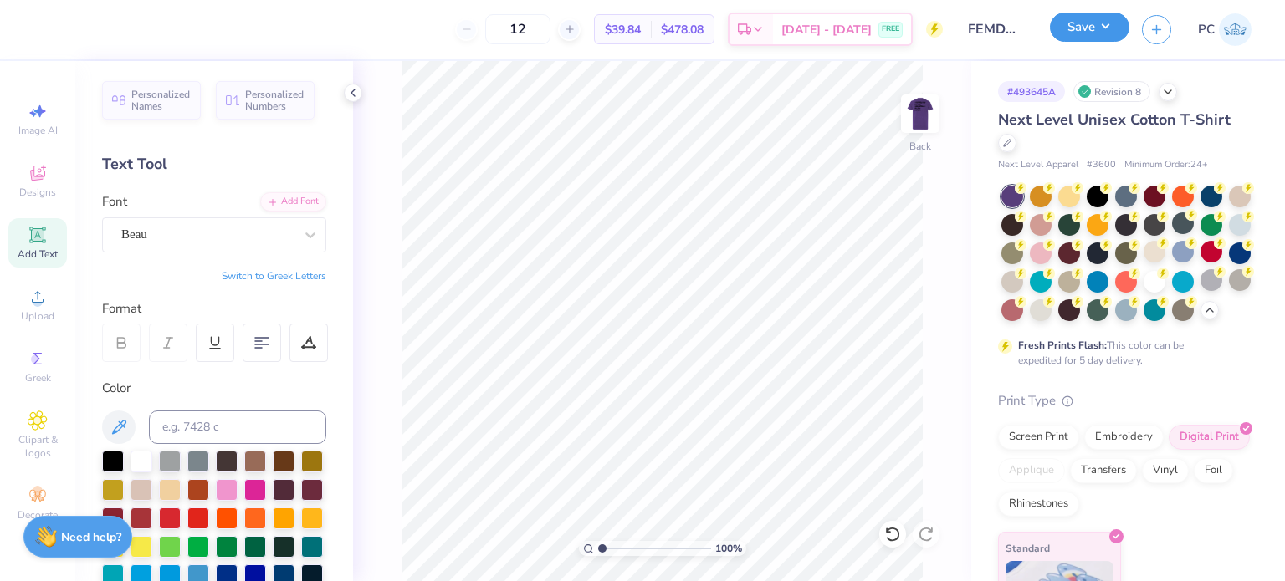
click at [1087, 33] on button "Save" at bounding box center [1089, 27] width 79 height 29
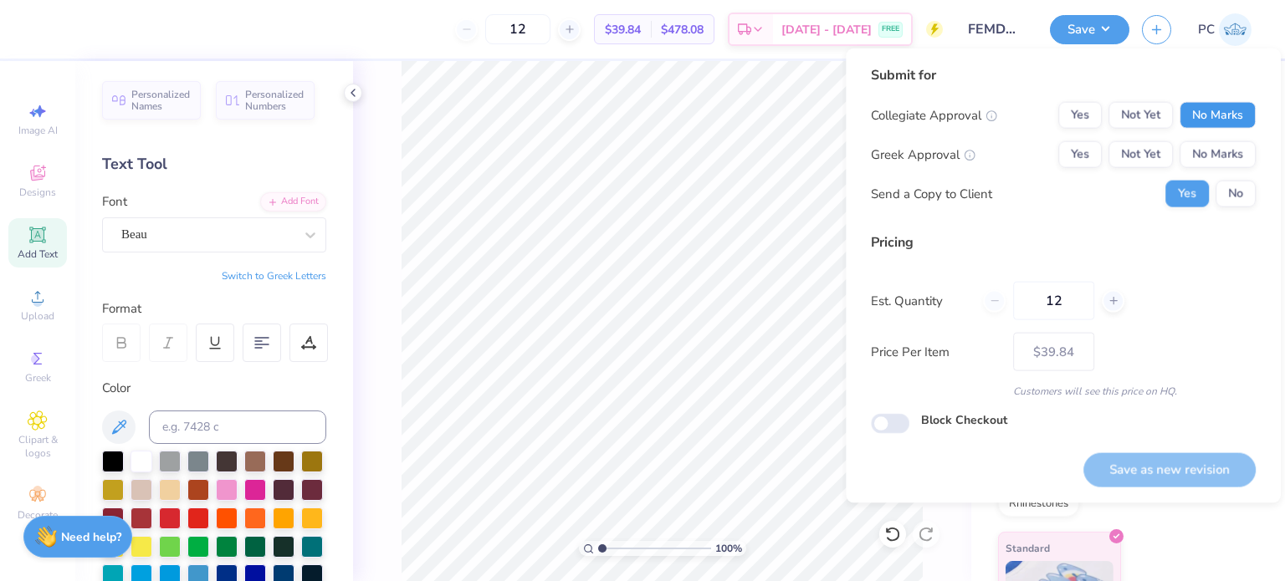
click at [1218, 125] on button "No Marks" at bounding box center [1217, 115] width 76 height 27
click at [1219, 153] on button "No Marks" at bounding box center [1217, 154] width 76 height 27
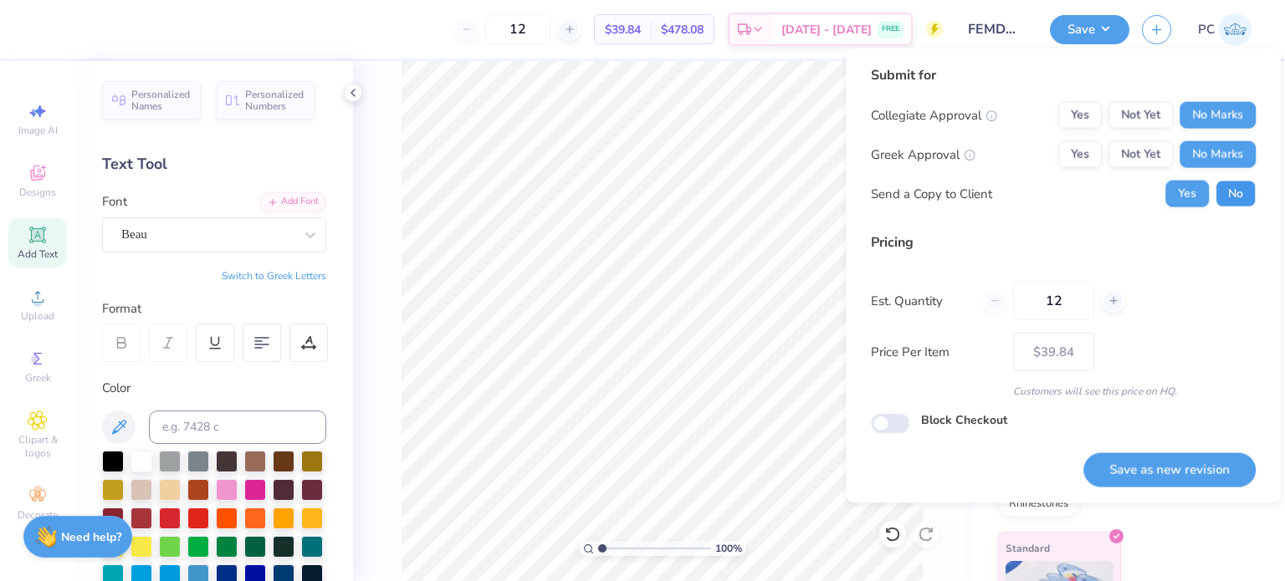
click at [1229, 200] on button "No" at bounding box center [1235, 194] width 40 height 27
click at [1182, 468] on button "Save as new revision" at bounding box center [1169, 469] width 172 height 34
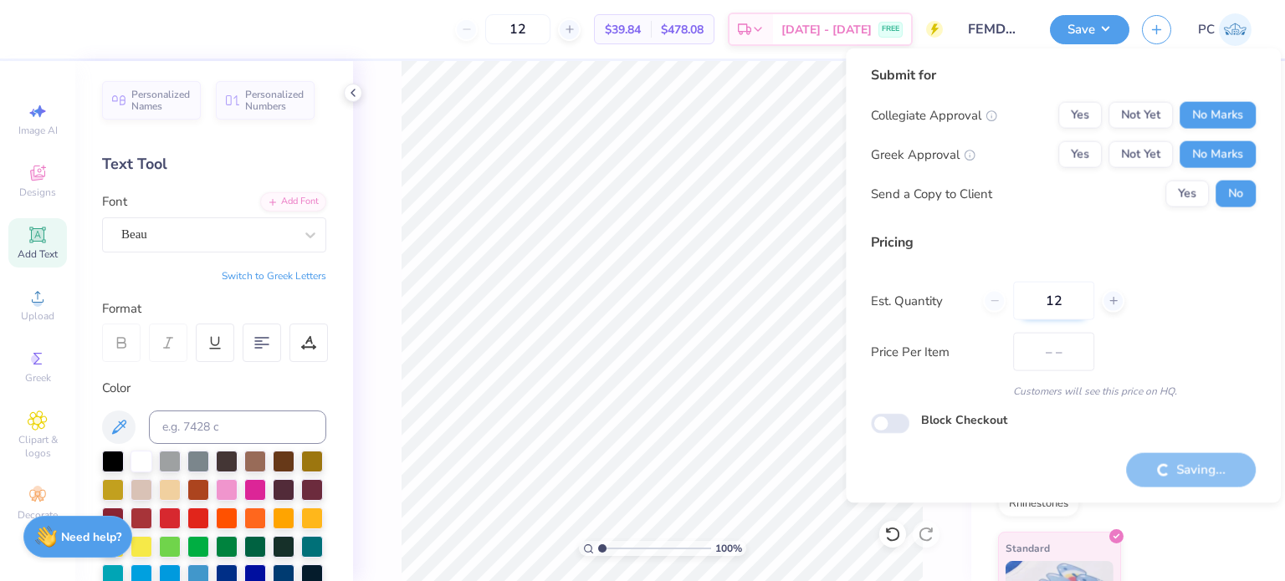
type input "$39.84"
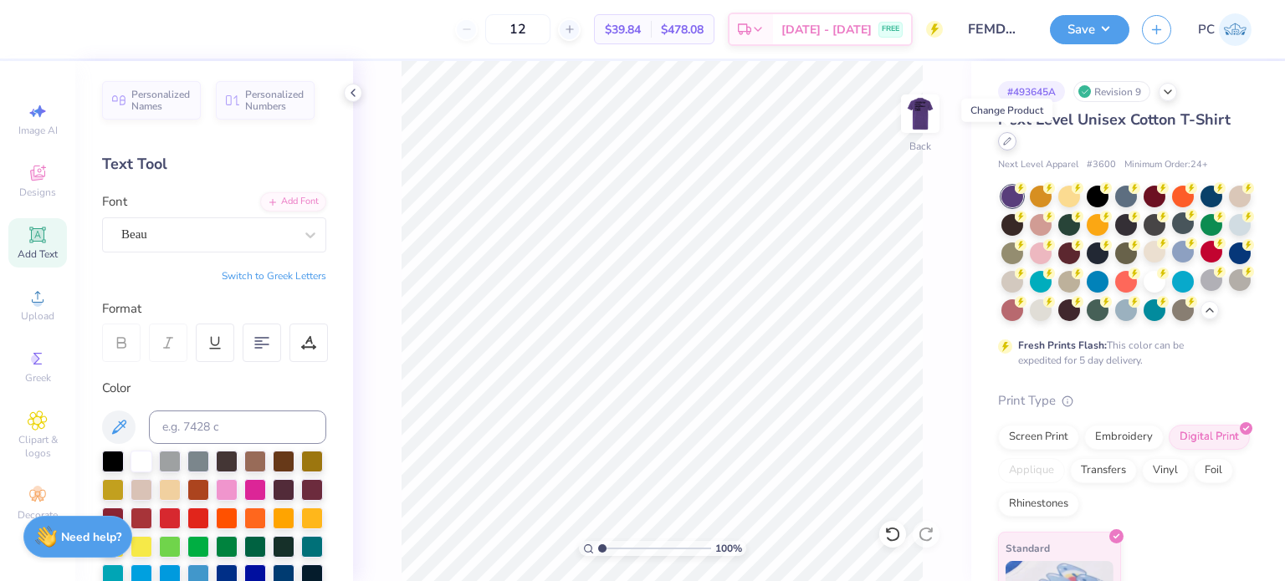
click at [1009, 143] on icon at bounding box center [1007, 141] width 8 height 8
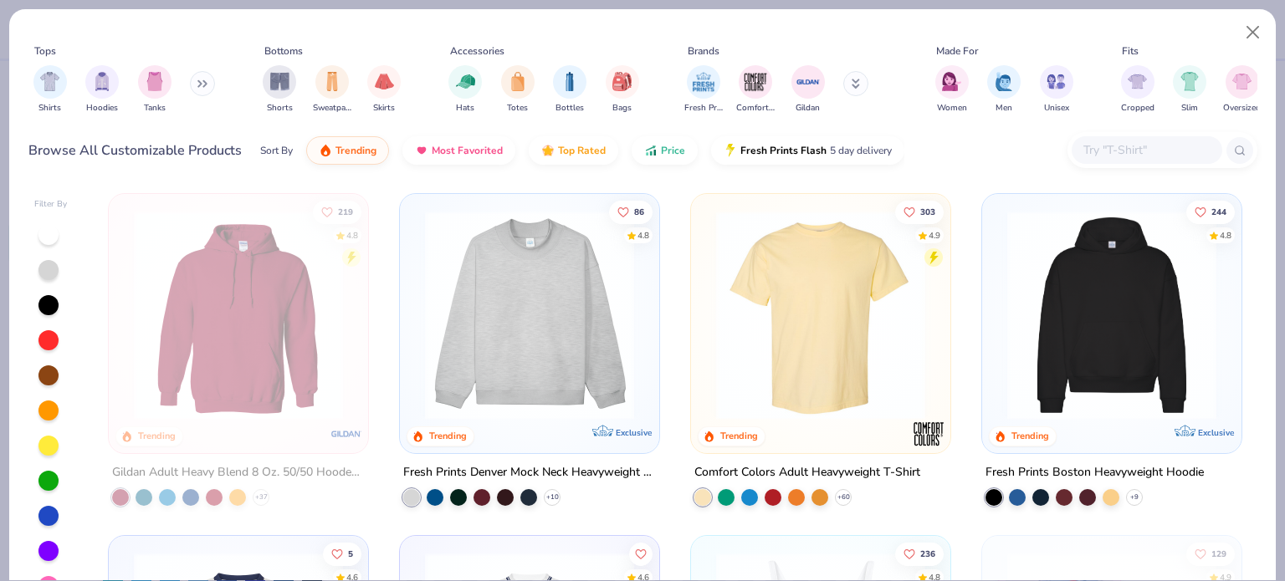
click at [1117, 153] on input "text" at bounding box center [1145, 150] width 129 height 19
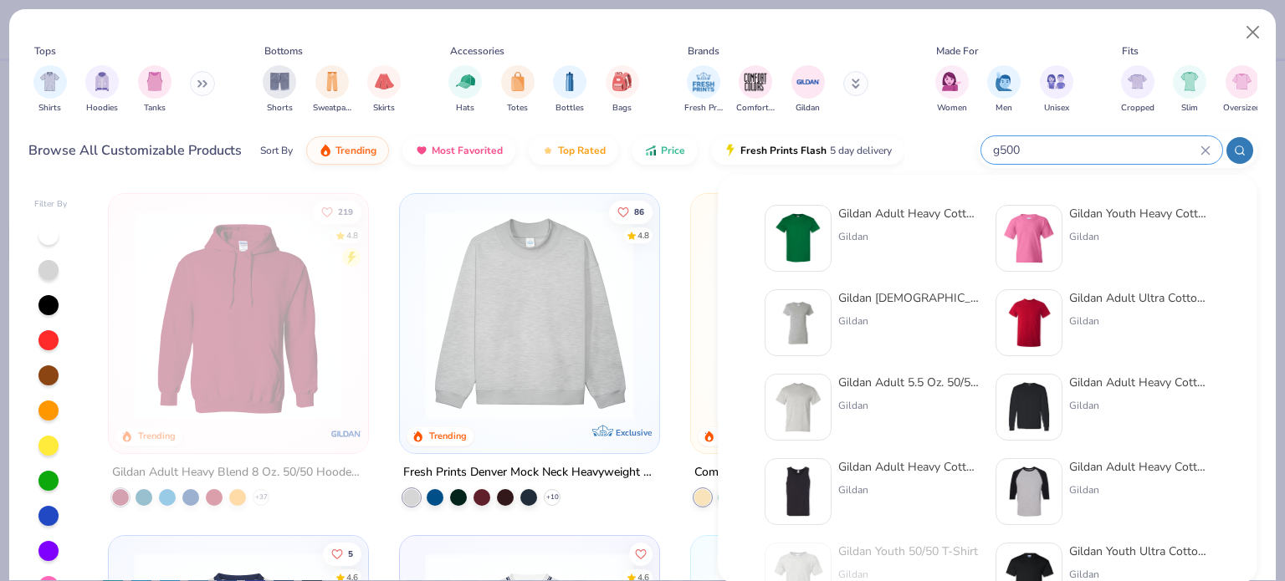
type input "g500"
click at [803, 239] on img at bounding box center [798, 238] width 52 height 52
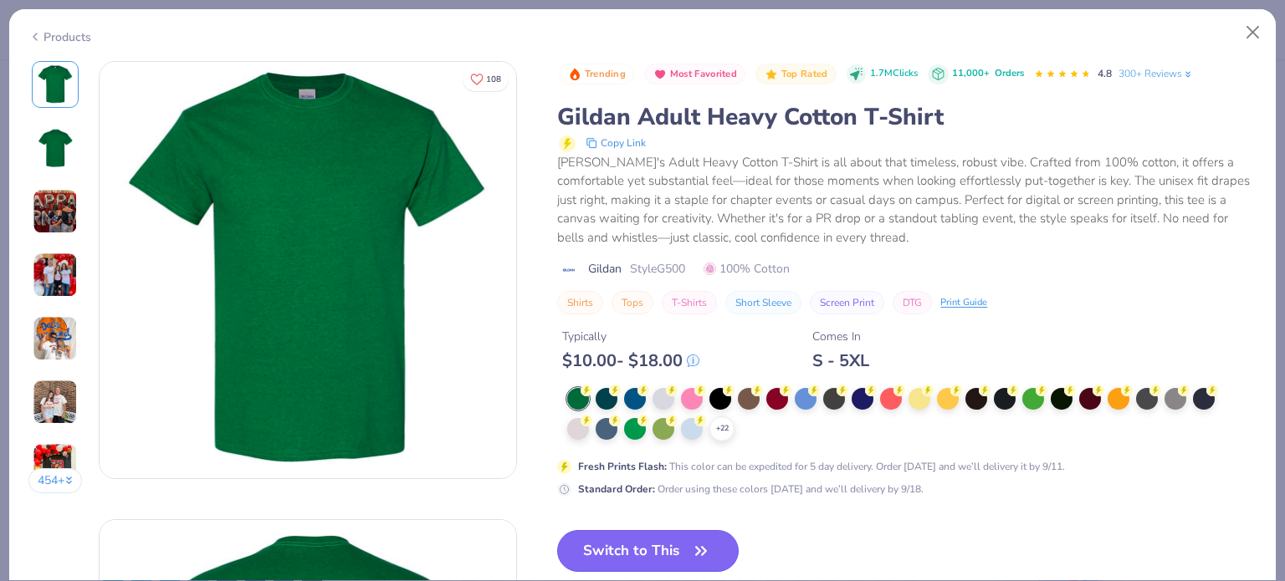
click at [652, 541] on button "Switch to This" at bounding box center [647, 551] width 181 height 42
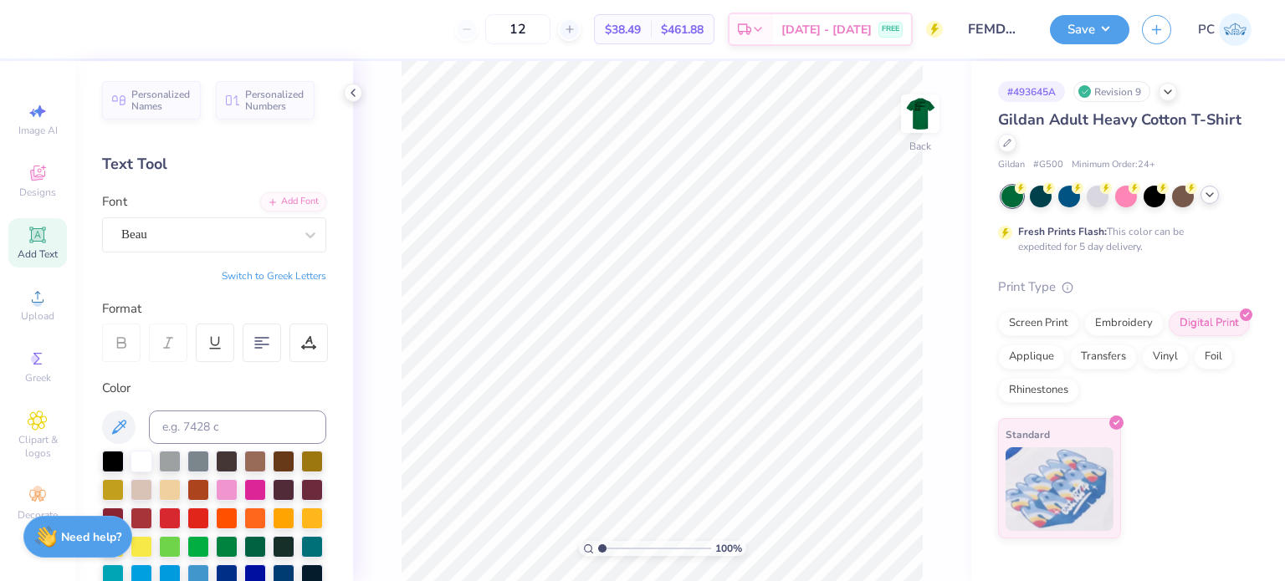
click at [1211, 193] on icon at bounding box center [1209, 194] width 13 height 13
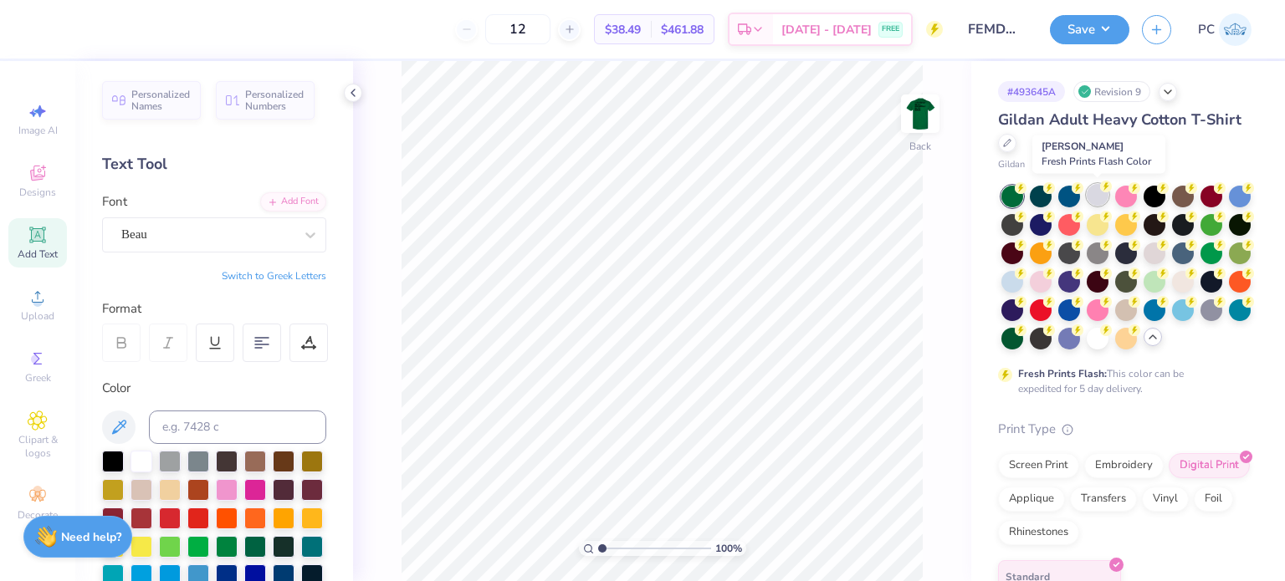
click at [1087, 195] on div at bounding box center [1097, 195] width 22 height 22
click at [1086, 35] on button "Save" at bounding box center [1089, 27] width 79 height 29
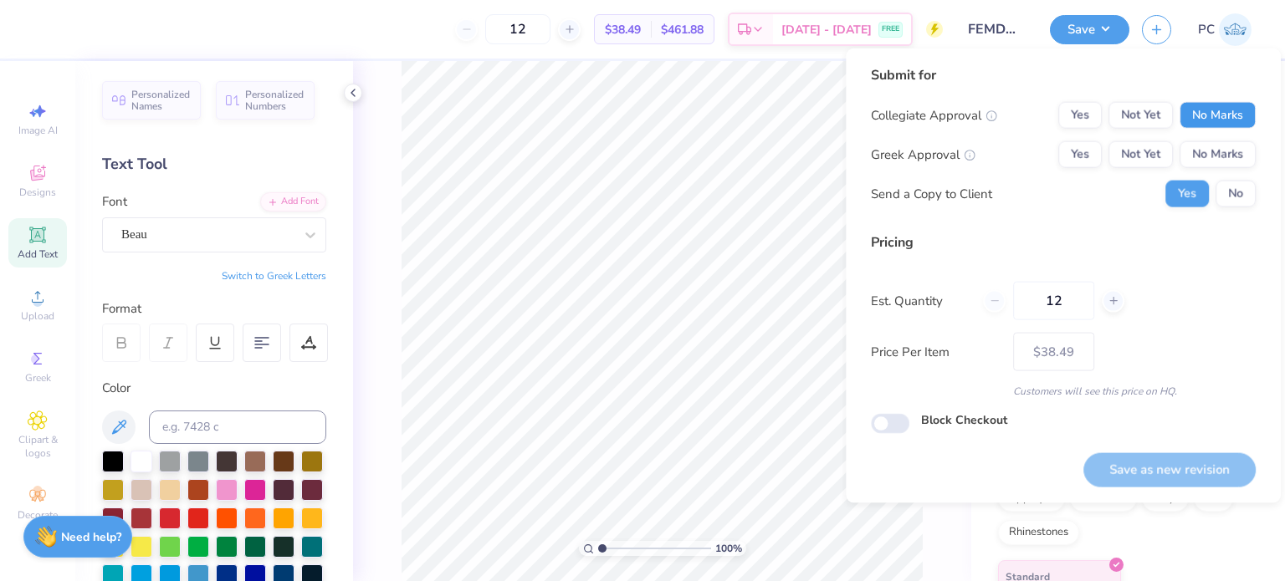
click at [1225, 106] on button "No Marks" at bounding box center [1217, 115] width 76 height 27
click at [1236, 152] on button "No Marks" at bounding box center [1217, 154] width 76 height 27
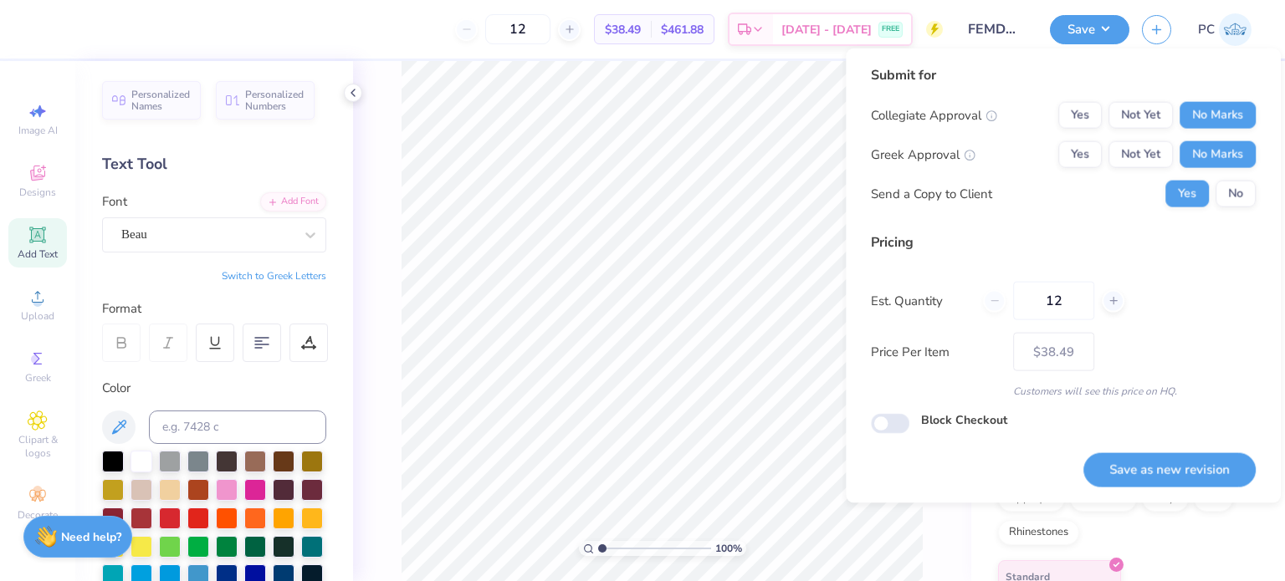
click at [1236, 194] on button "No" at bounding box center [1235, 194] width 40 height 27
click at [1191, 464] on button "Save as new revision" at bounding box center [1169, 469] width 172 height 34
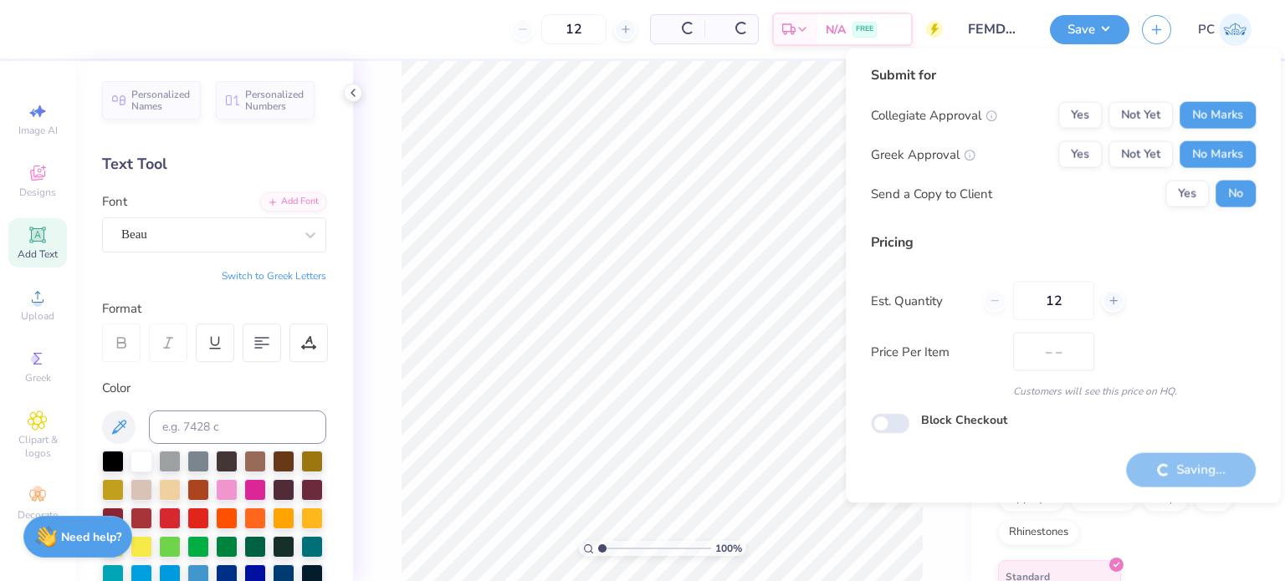
type input "$38.49"
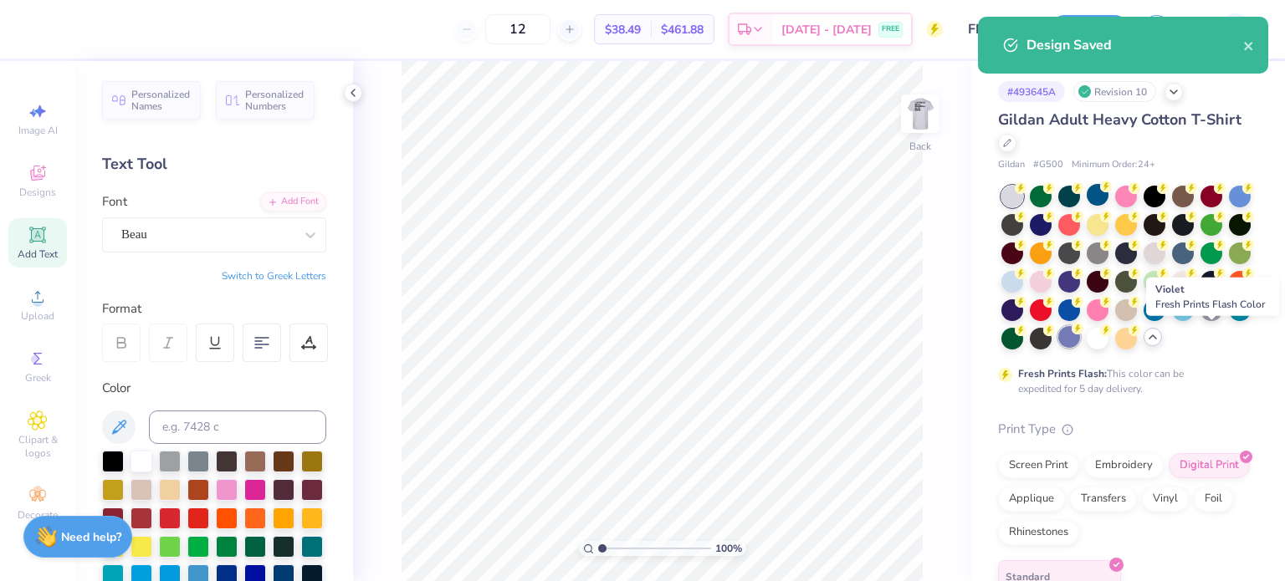
click at [1080, 340] on div at bounding box center [1069, 337] width 22 height 22
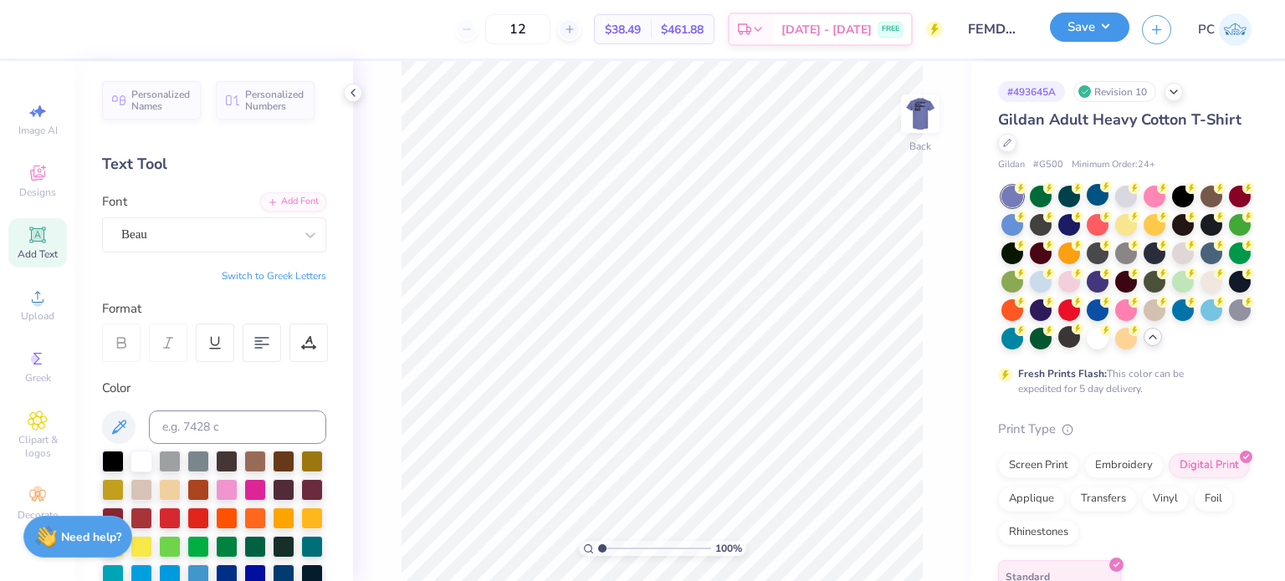
click at [1109, 29] on button "Save" at bounding box center [1089, 27] width 79 height 29
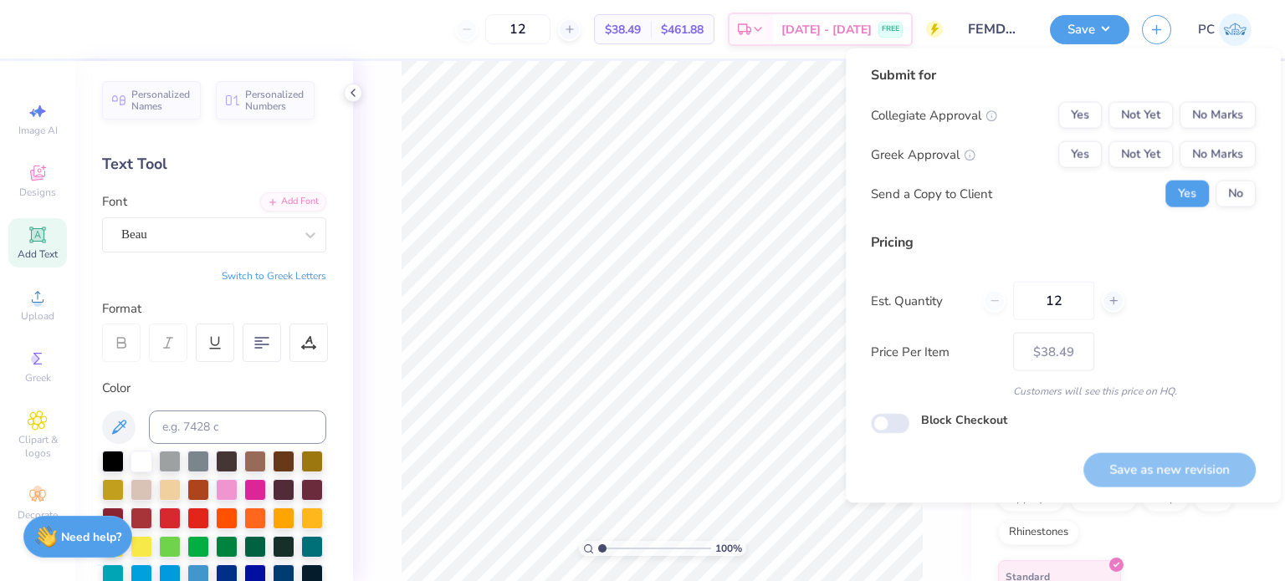
click at [1225, 100] on div "Submit for Collegiate Approval Yes Not Yet No Marks Greek Approval Yes Not Yet …" at bounding box center [1063, 142] width 385 height 155
click at [1222, 114] on button "No Marks" at bounding box center [1217, 115] width 76 height 27
click at [1232, 155] on button "No Marks" at bounding box center [1217, 154] width 76 height 27
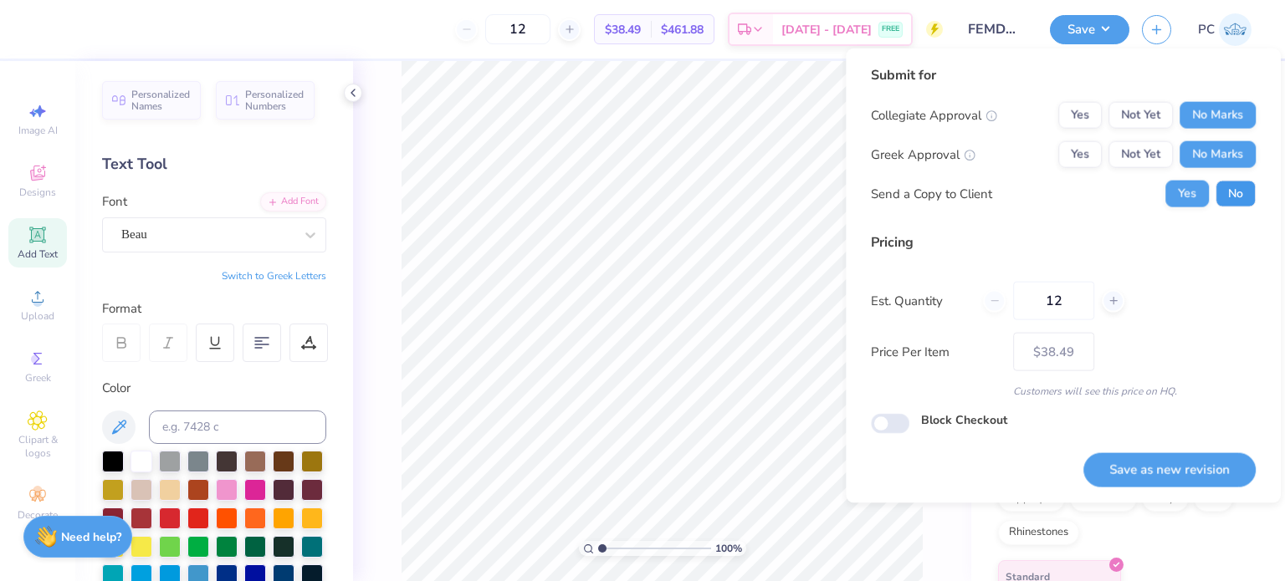
click at [1238, 197] on button "No" at bounding box center [1235, 194] width 40 height 27
click at [1184, 466] on button "Save as new revision" at bounding box center [1169, 469] width 172 height 34
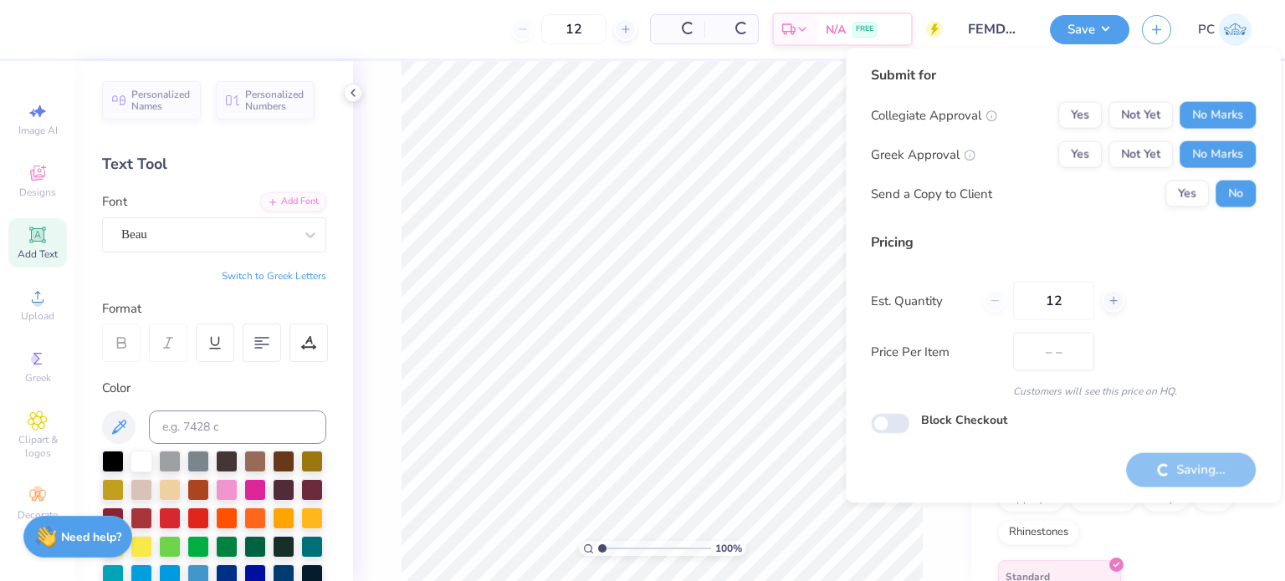
type input "$38.49"
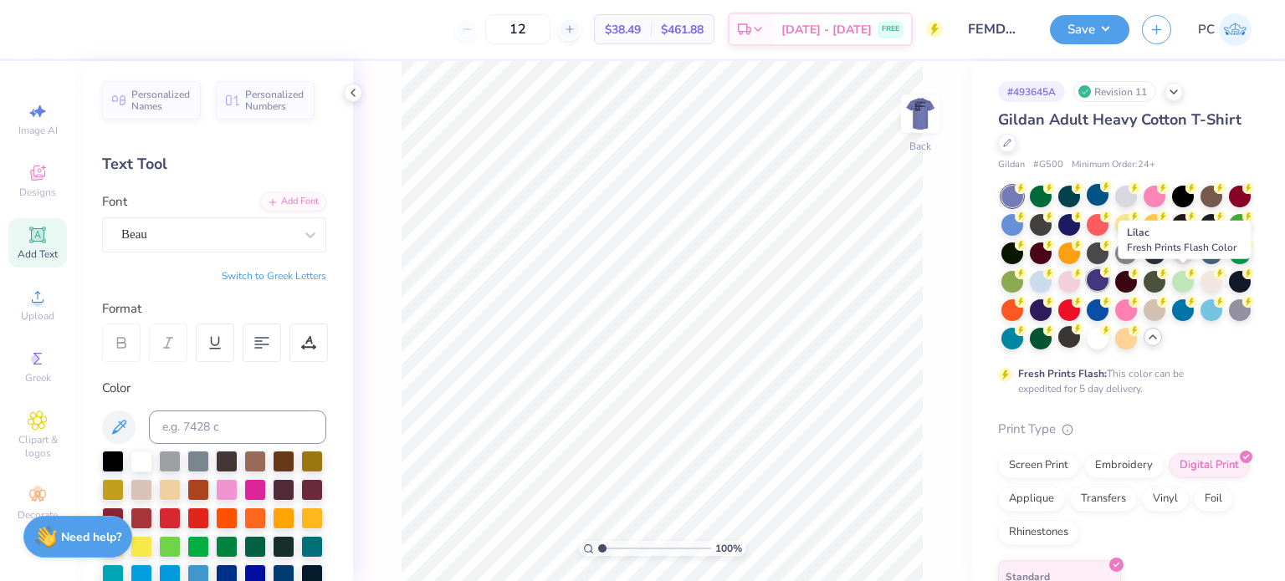
click at [1108, 280] on div at bounding box center [1097, 280] width 22 height 22
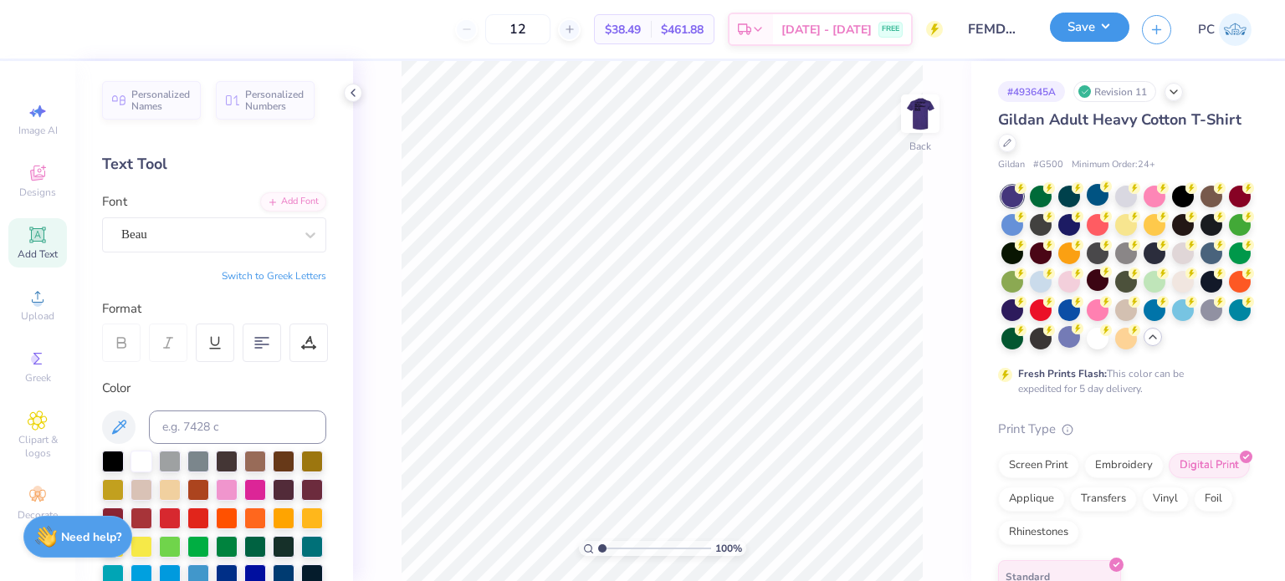
click at [1106, 22] on button "Save" at bounding box center [1089, 27] width 79 height 29
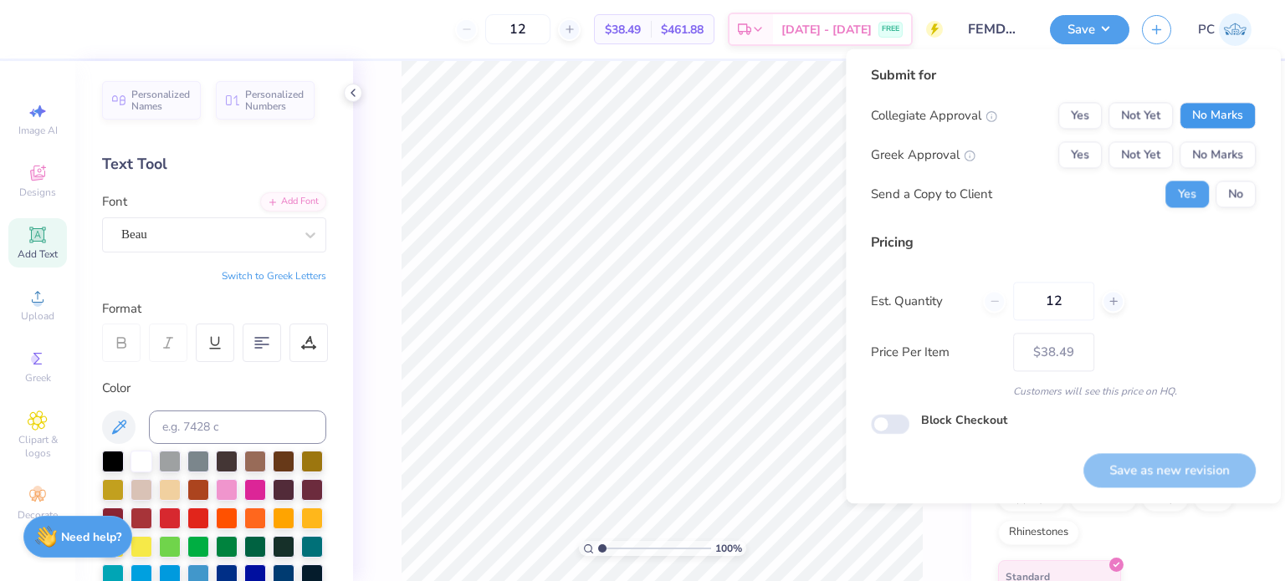
click at [1231, 121] on button "No Marks" at bounding box center [1217, 115] width 76 height 27
click at [1234, 125] on button "No Marks" at bounding box center [1217, 115] width 76 height 27
click at [1229, 166] on button "No Marks" at bounding box center [1217, 154] width 76 height 27
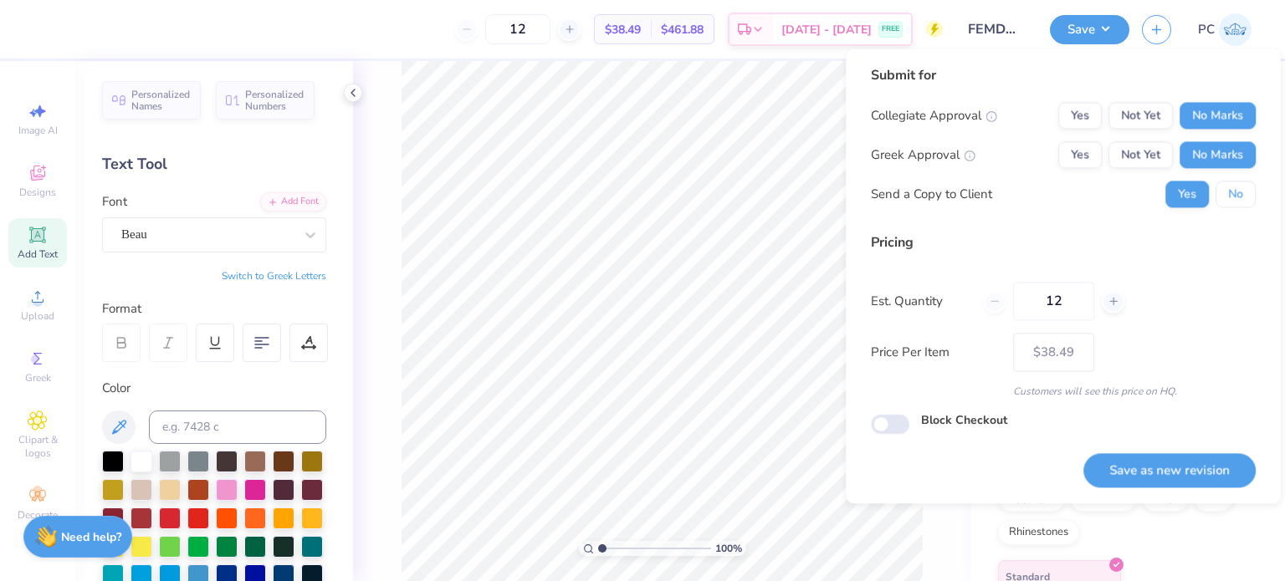
click at [1244, 202] on button "No" at bounding box center [1235, 194] width 40 height 27
click at [1201, 485] on button "Save as new revision" at bounding box center [1169, 470] width 172 height 34
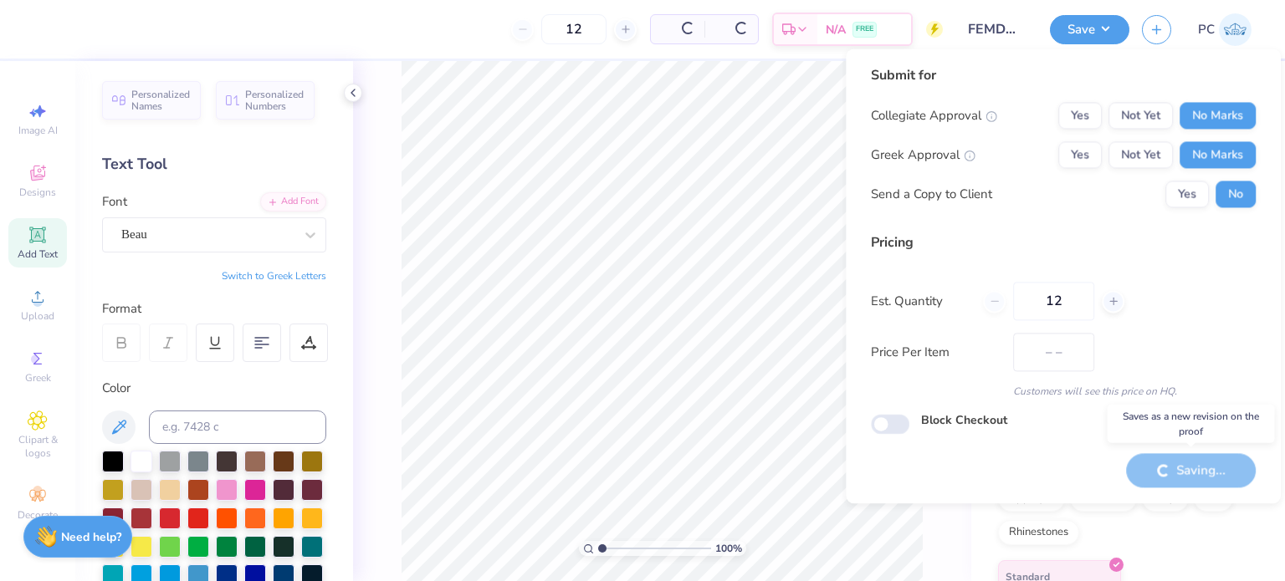
type input "$38.49"
